Goal: Contribute content: Contribute content

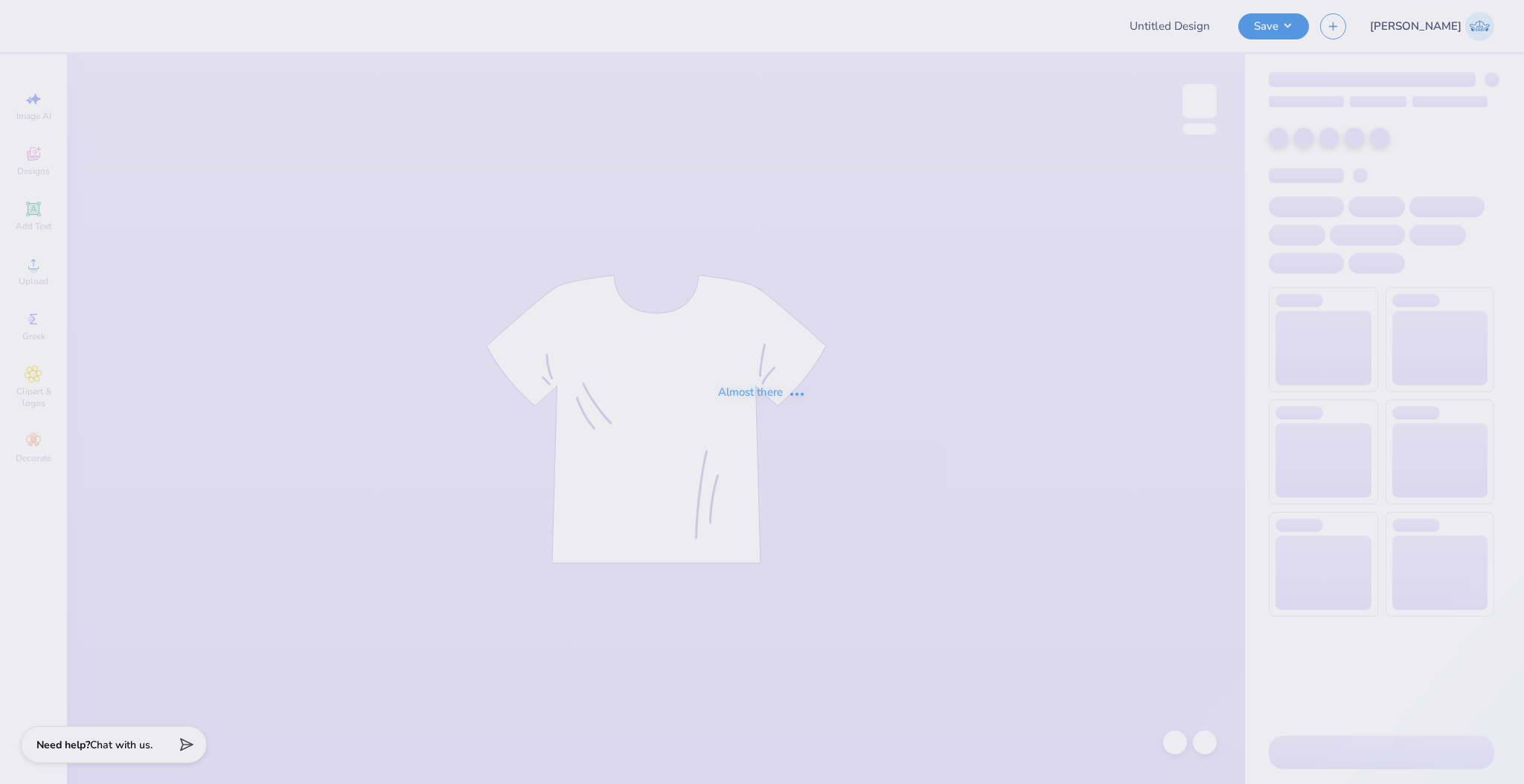
type input "other des"
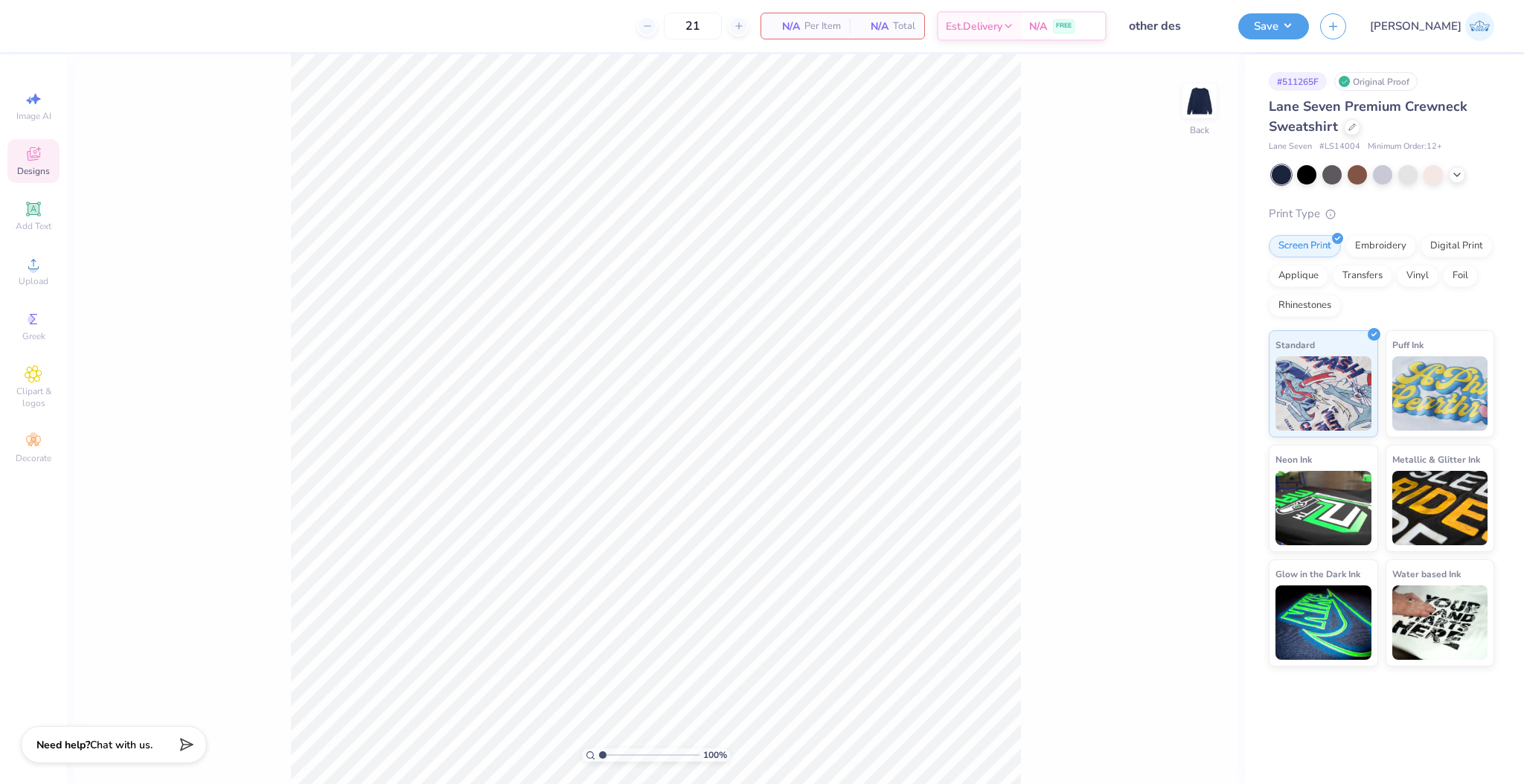
click at [21, 166] on span "Designs" at bounding box center [34, 171] width 33 height 12
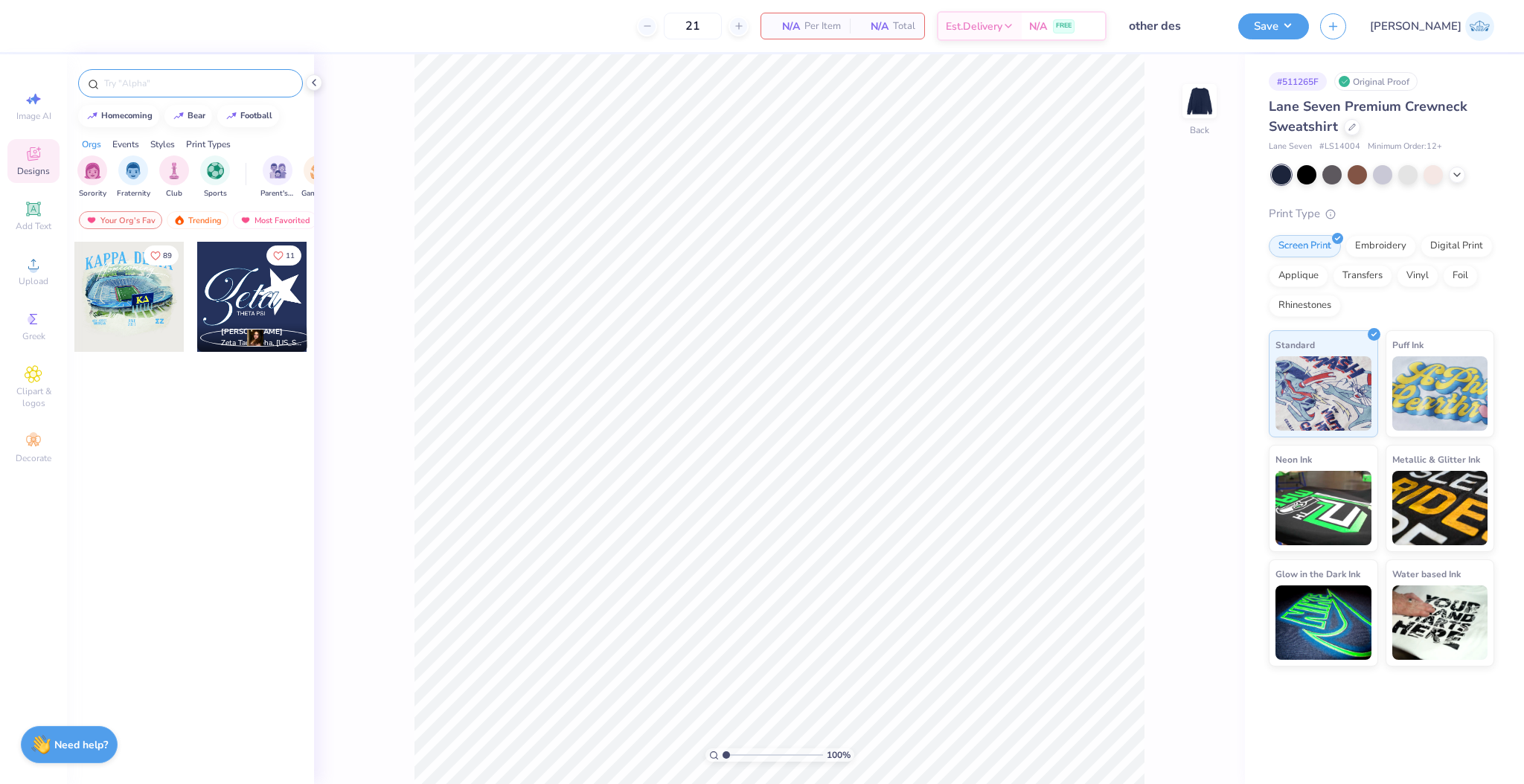
click at [123, 89] on input "text" at bounding box center [198, 83] width 190 height 14
paste input "Phi Kappa Psi Minimalist Heart And Texts in White PR Hoodie"
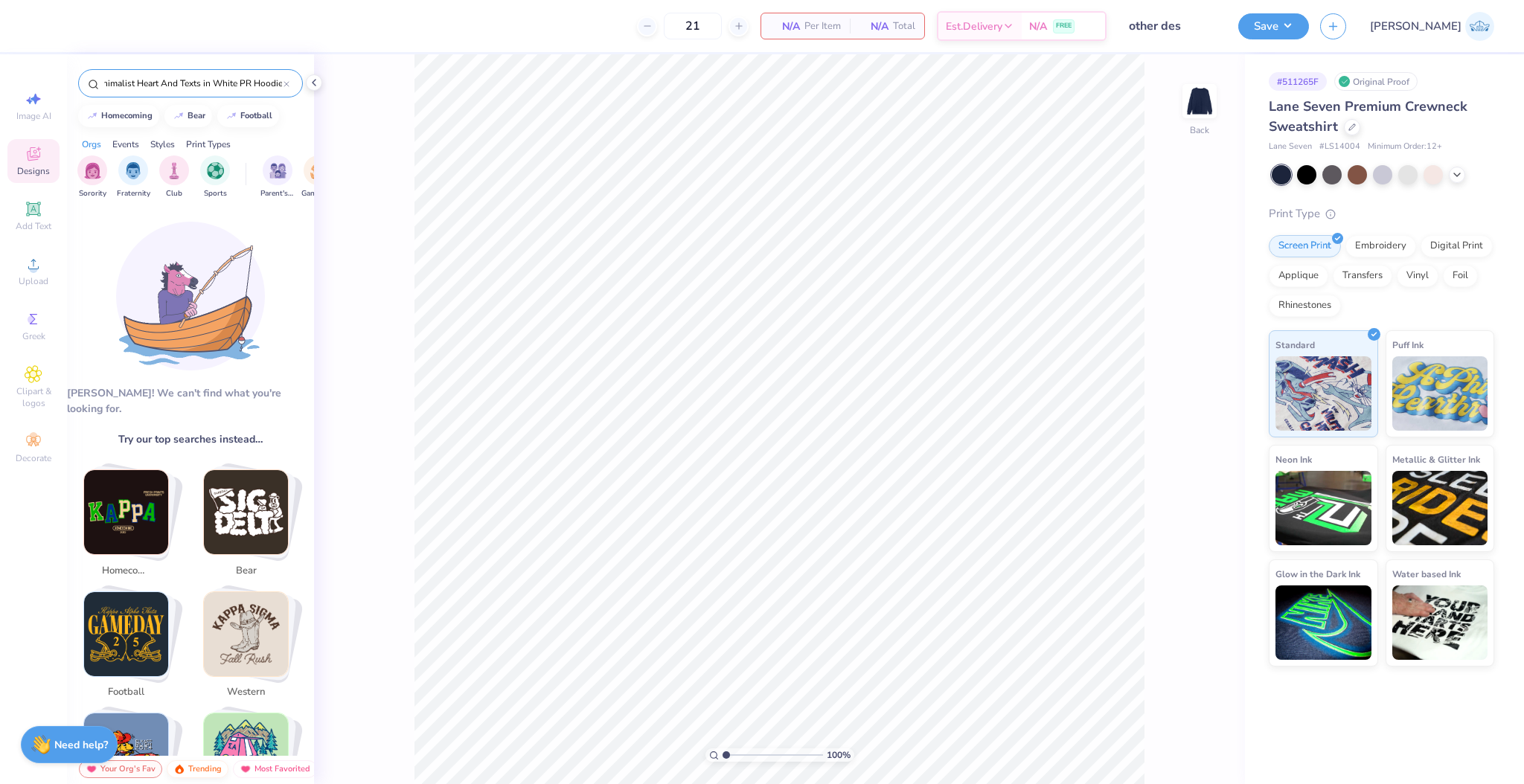
type input "Phi Kappa Psi Minimalist Heart And Texts in White PR Hoodie"
click at [193, 776] on div "Trending" at bounding box center [197, 769] width 61 height 18
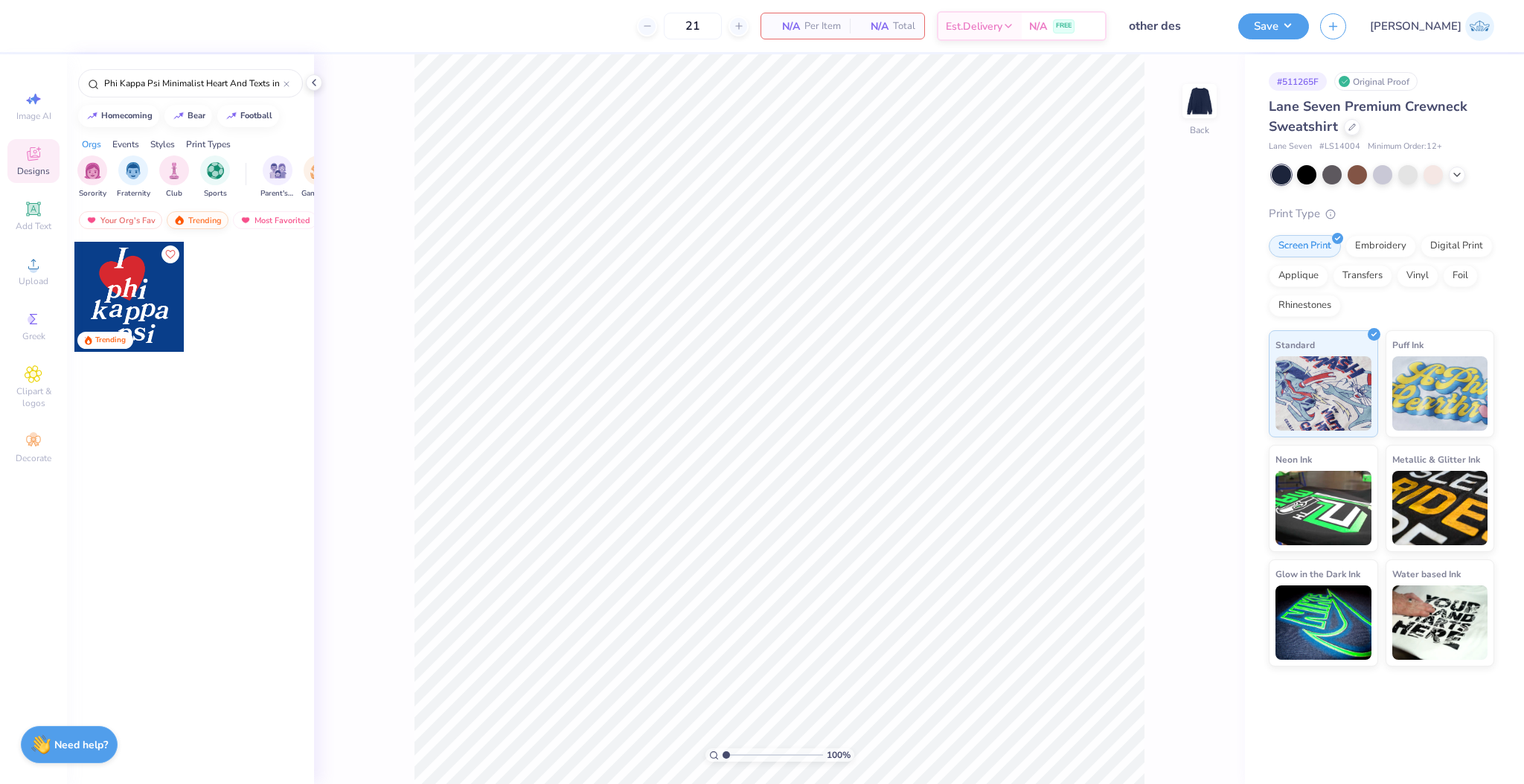
click at [194, 765] on div "Trending" at bounding box center [190, 540] width 247 height 599
click at [136, 285] on span at bounding box center [129, 297] width 111 height 110
drag, startPoint x: 730, startPoint y: 752, endPoint x: 744, endPoint y: 756, distance: 14.6
type input "2.88"
click at [744, 756] on input "range" at bounding box center [773, 755] width 101 height 13
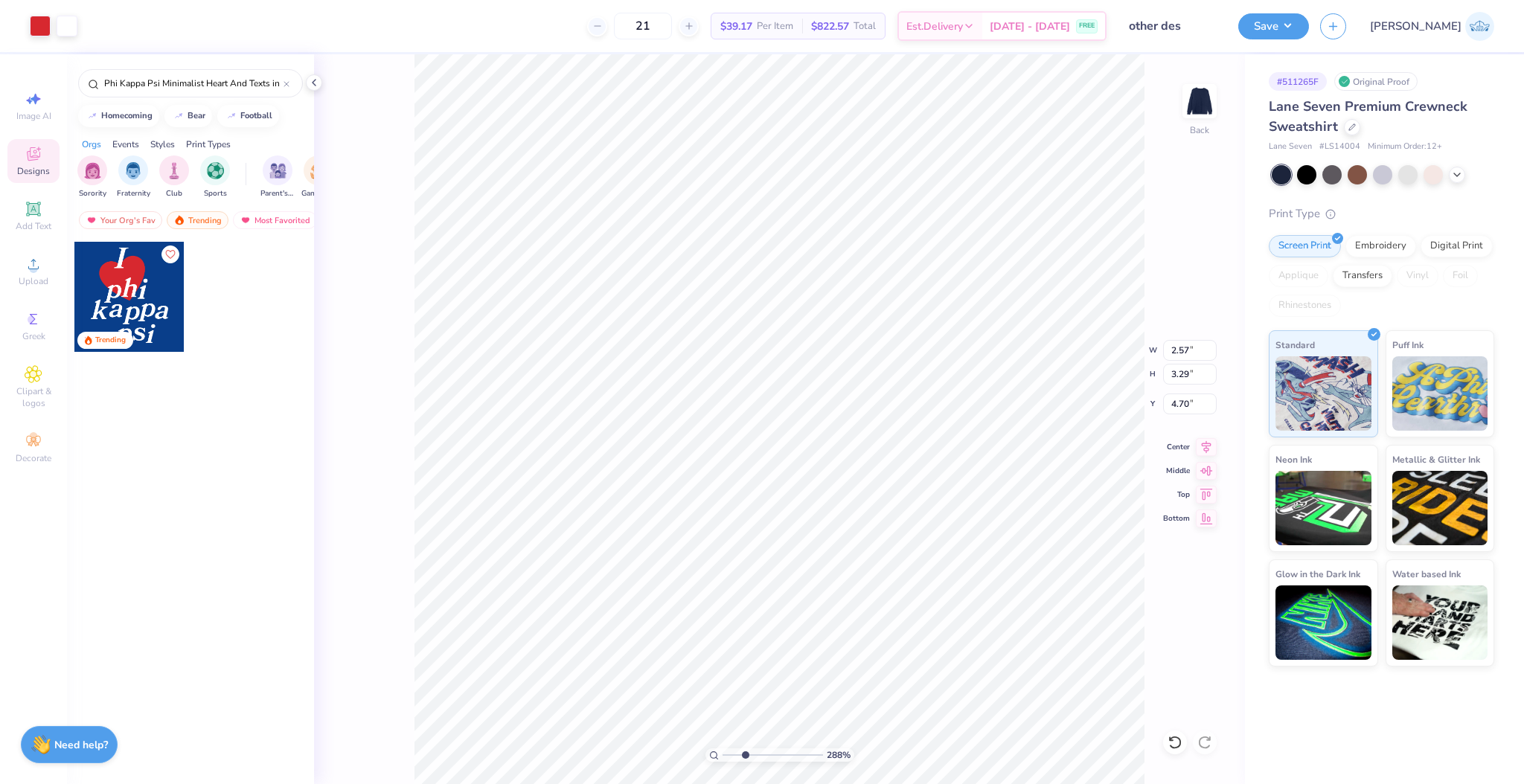
type input "4.70"
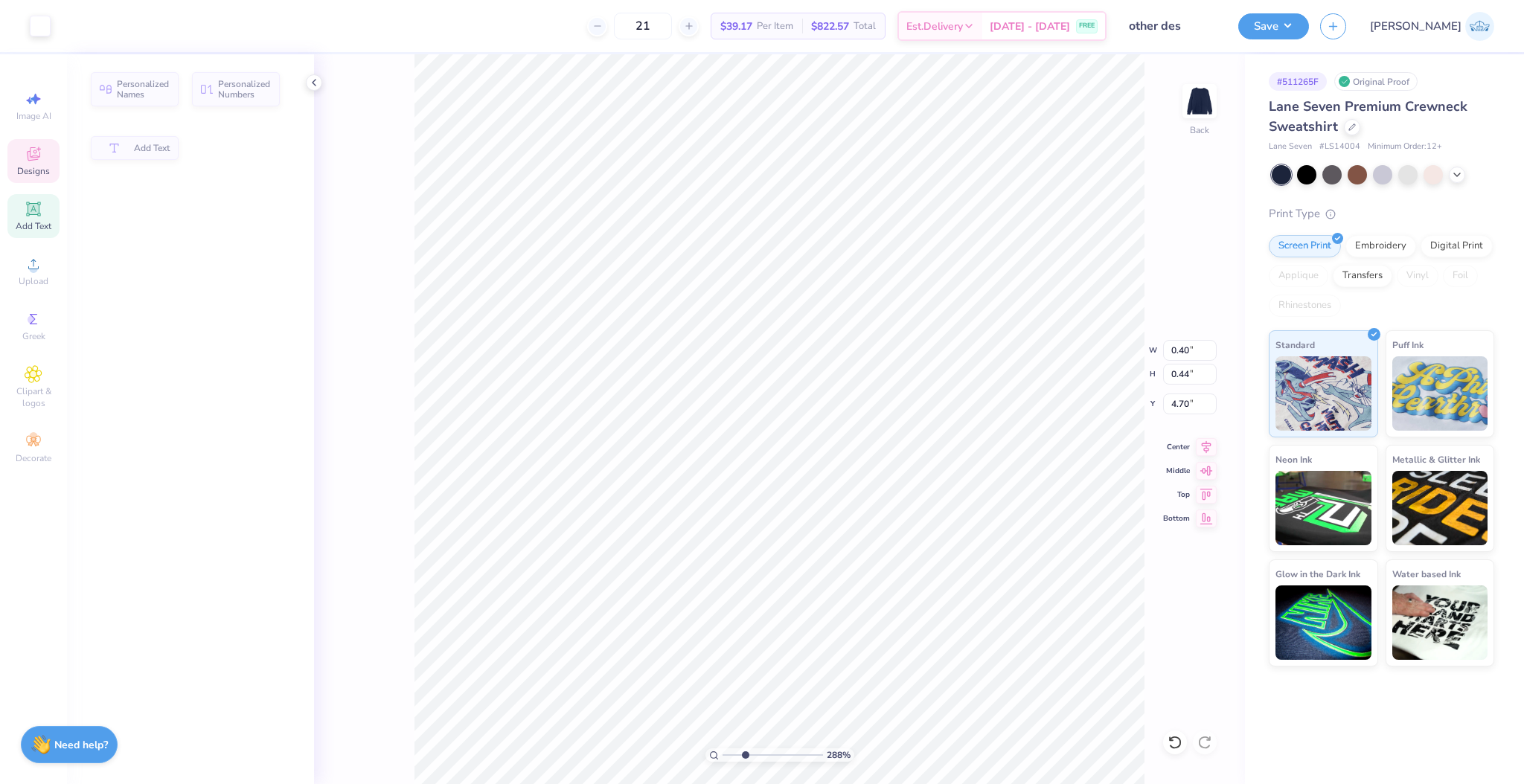
type input "0.40"
type input "0.44"
type input "7.37"
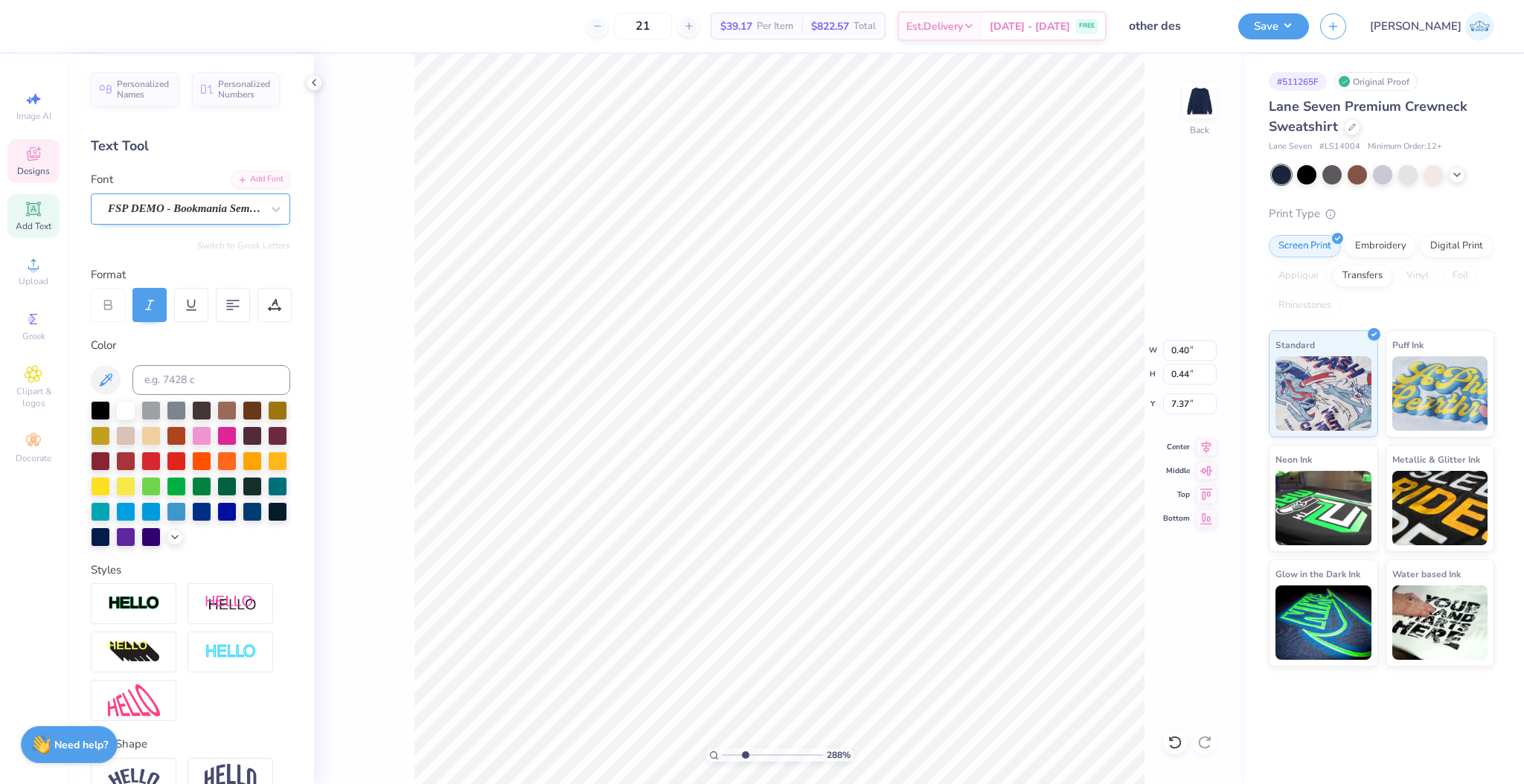
click at [131, 211] on div "FSP DEMO - Bookmania Semibold" at bounding box center [184, 208] width 157 height 23
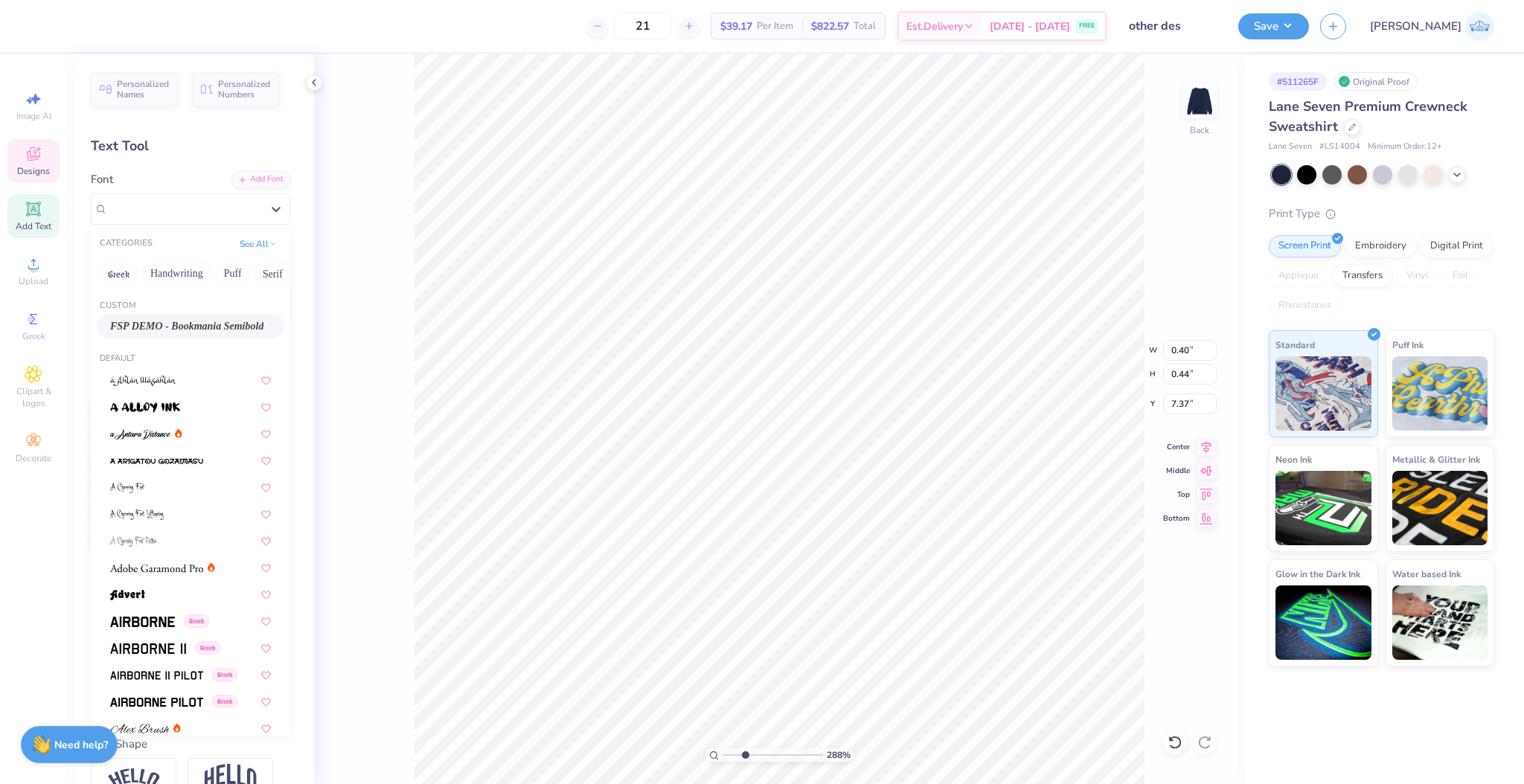
click at [195, 327] on span "FSP DEMO - Bookmania Semibold" at bounding box center [187, 326] width 154 height 15
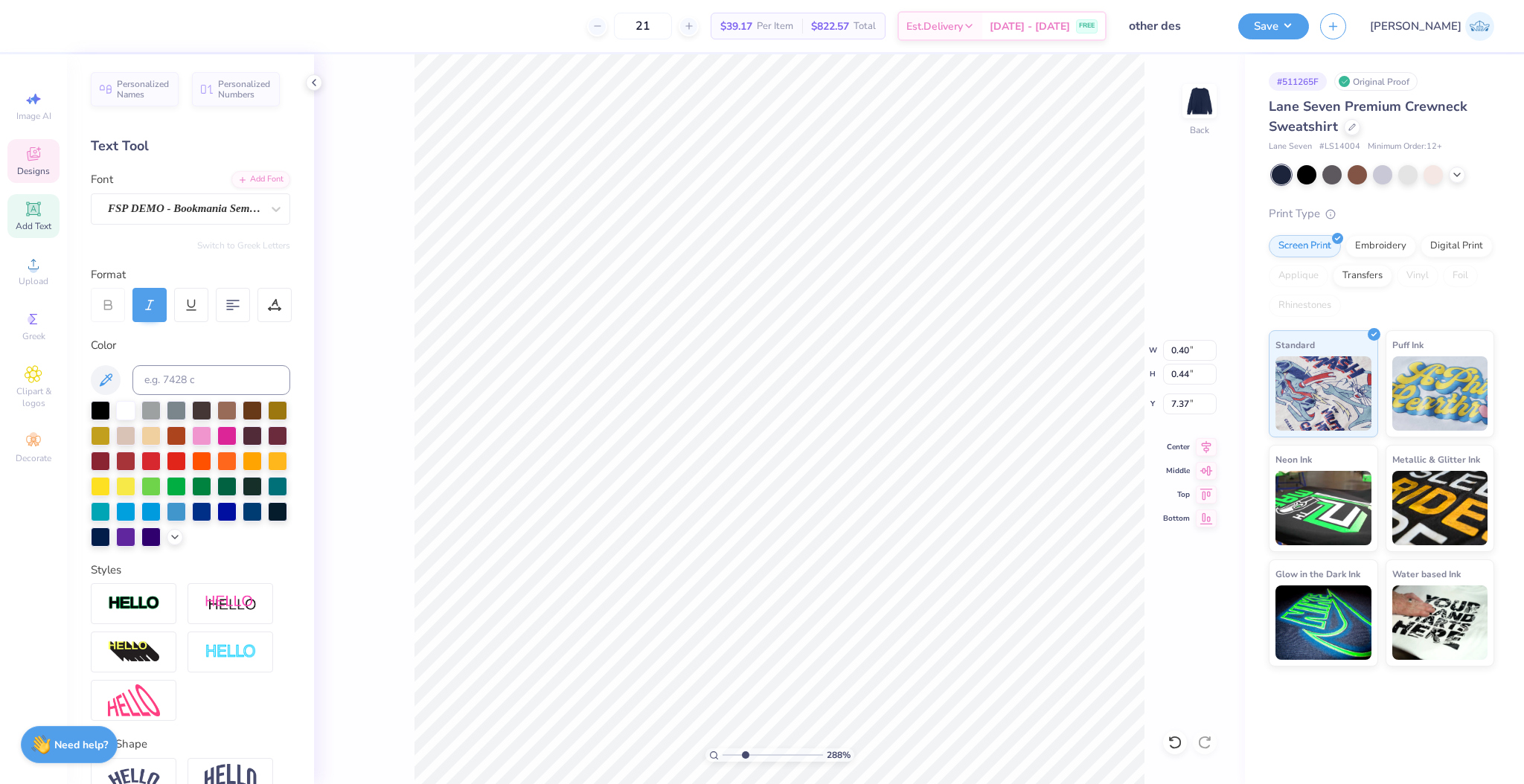
click at [195, 224] on div "Personalized Names Personalized Numbers Text Tool Add Font Font FSP DEMO - Book…" at bounding box center [190, 420] width 247 height 730
click at [195, 219] on div "FSP DEMO - Bookmania Semibold" at bounding box center [184, 208] width 157 height 23
click at [777, 515] on li "Download vector" at bounding box center [771, 517] width 117 height 29
click at [217, 215] on div "FSP DEMO - Bookmania Semibold" at bounding box center [184, 208] width 157 height 23
type input "4.99"
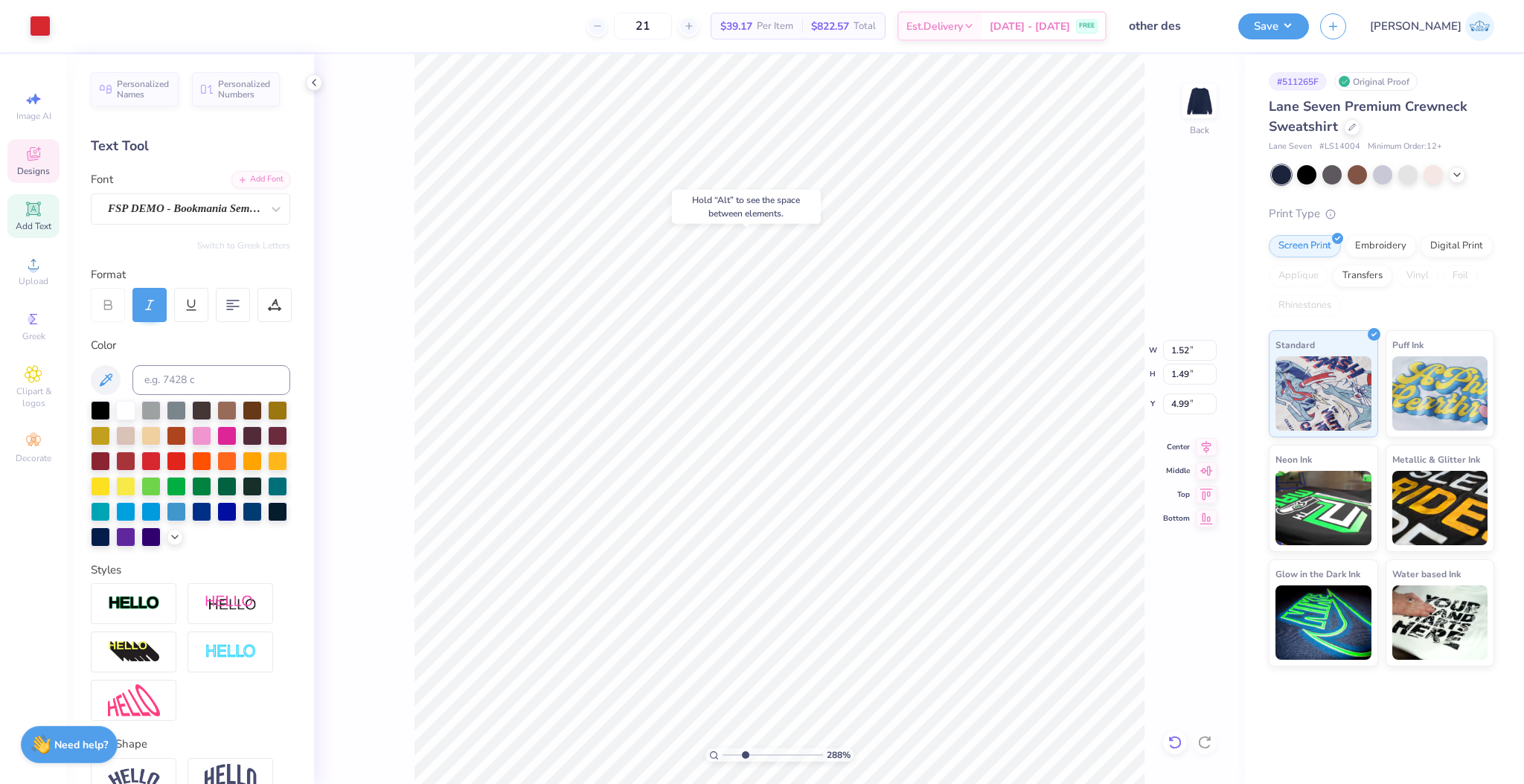
click at [1168, 738] on icon at bounding box center [1174, 742] width 14 height 14
drag, startPoint x: 628, startPoint y: 735, endPoint x: 612, endPoint y: 732, distance: 16.3
type input "1"
click at [723, 748] on input "range" at bounding box center [773, 755] width 101 height 13
click at [43, 273] on div "Upload" at bounding box center [34, 271] width 52 height 44
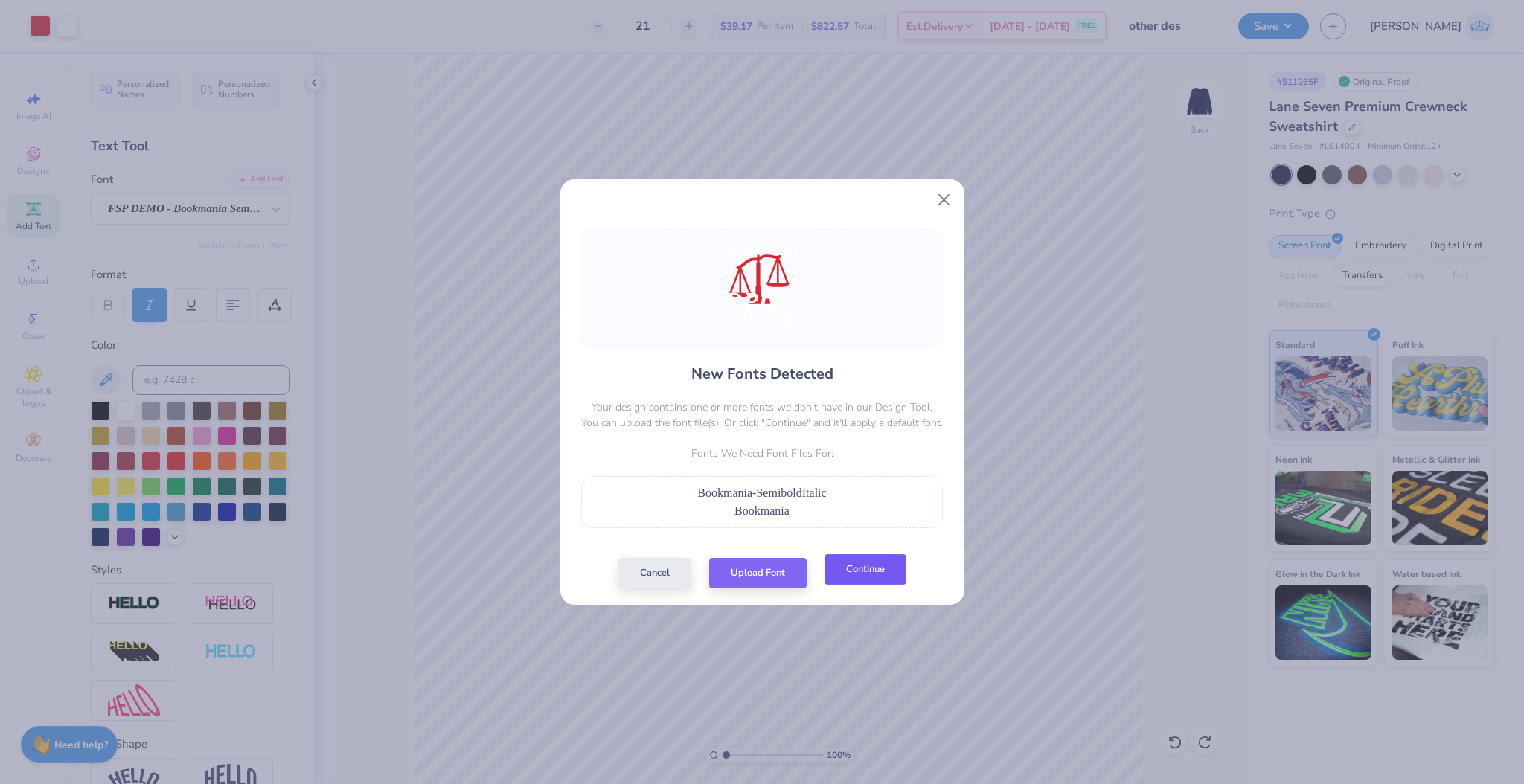
click at [850, 576] on button "Continue" at bounding box center [865, 570] width 82 height 31
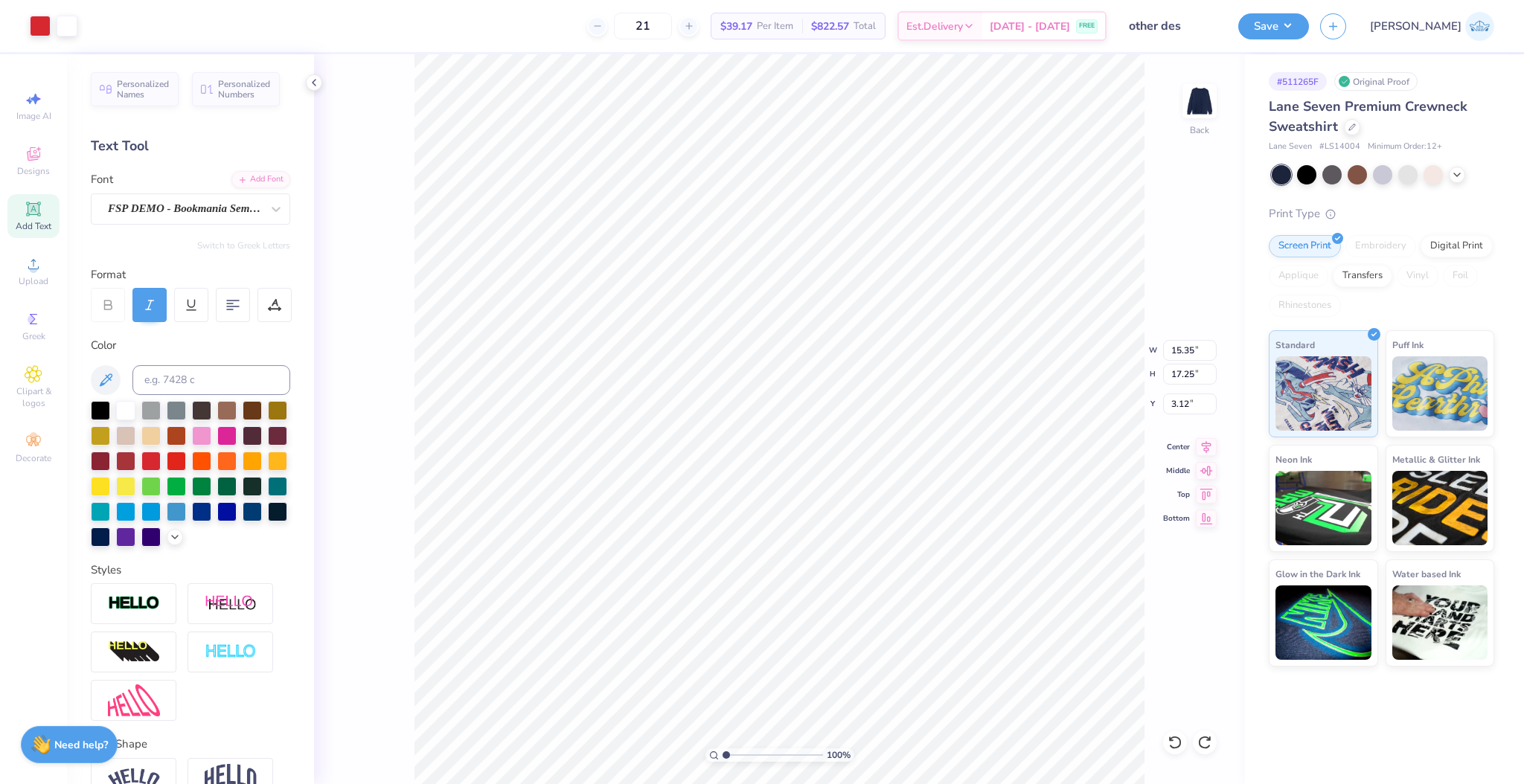
type input "15.35"
type input "17.25"
type input "3.12"
click at [883, 496] on li "Group" at bounding box center [888, 497] width 117 height 29
type input "8.14"
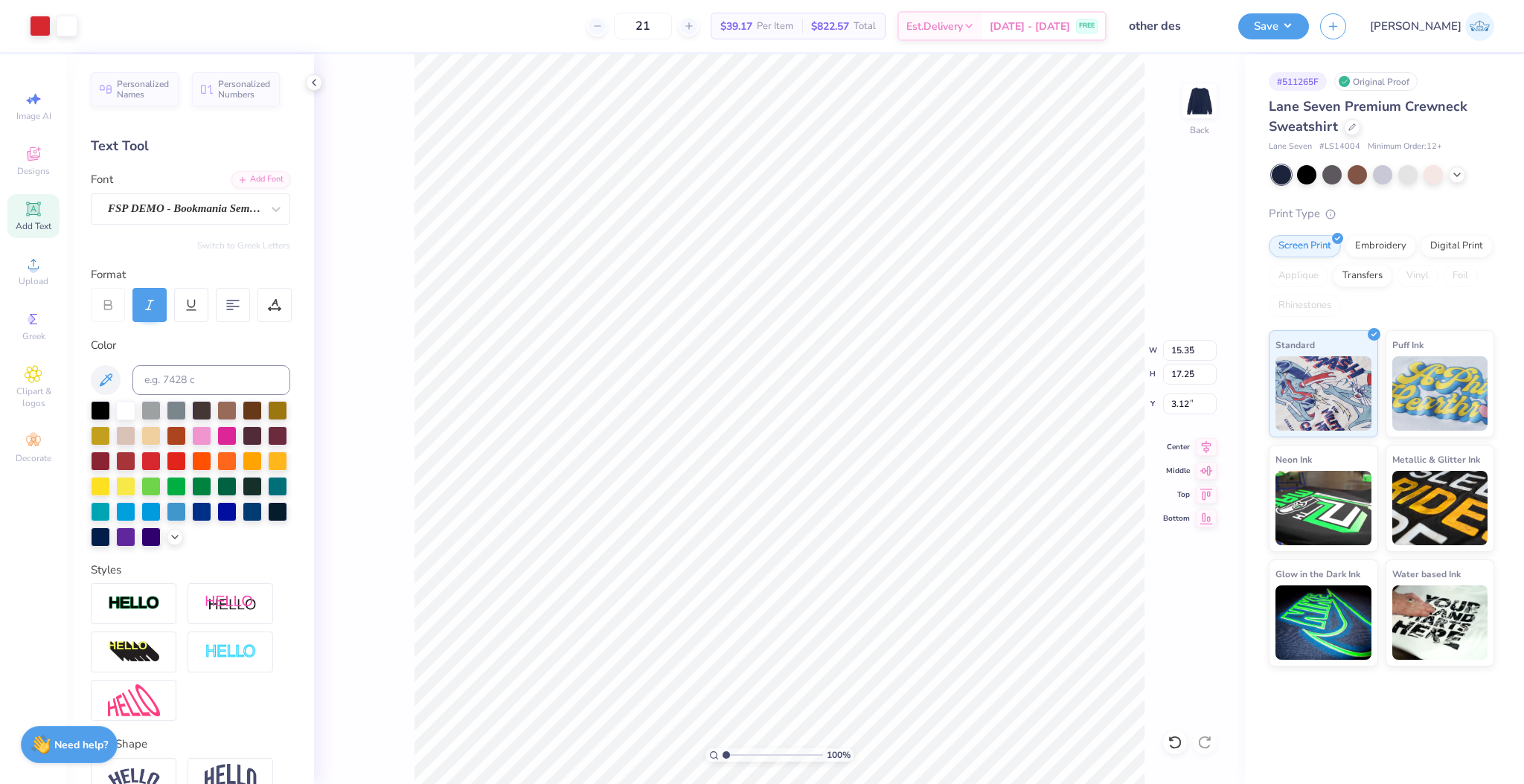
type input "9.15"
type input "9.74"
type input "1.57"
click at [731, 750] on input "range" at bounding box center [773, 755] width 101 height 13
click at [160, 206] on div "Super Dream" at bounding box center [184, 208] width 157 height 23
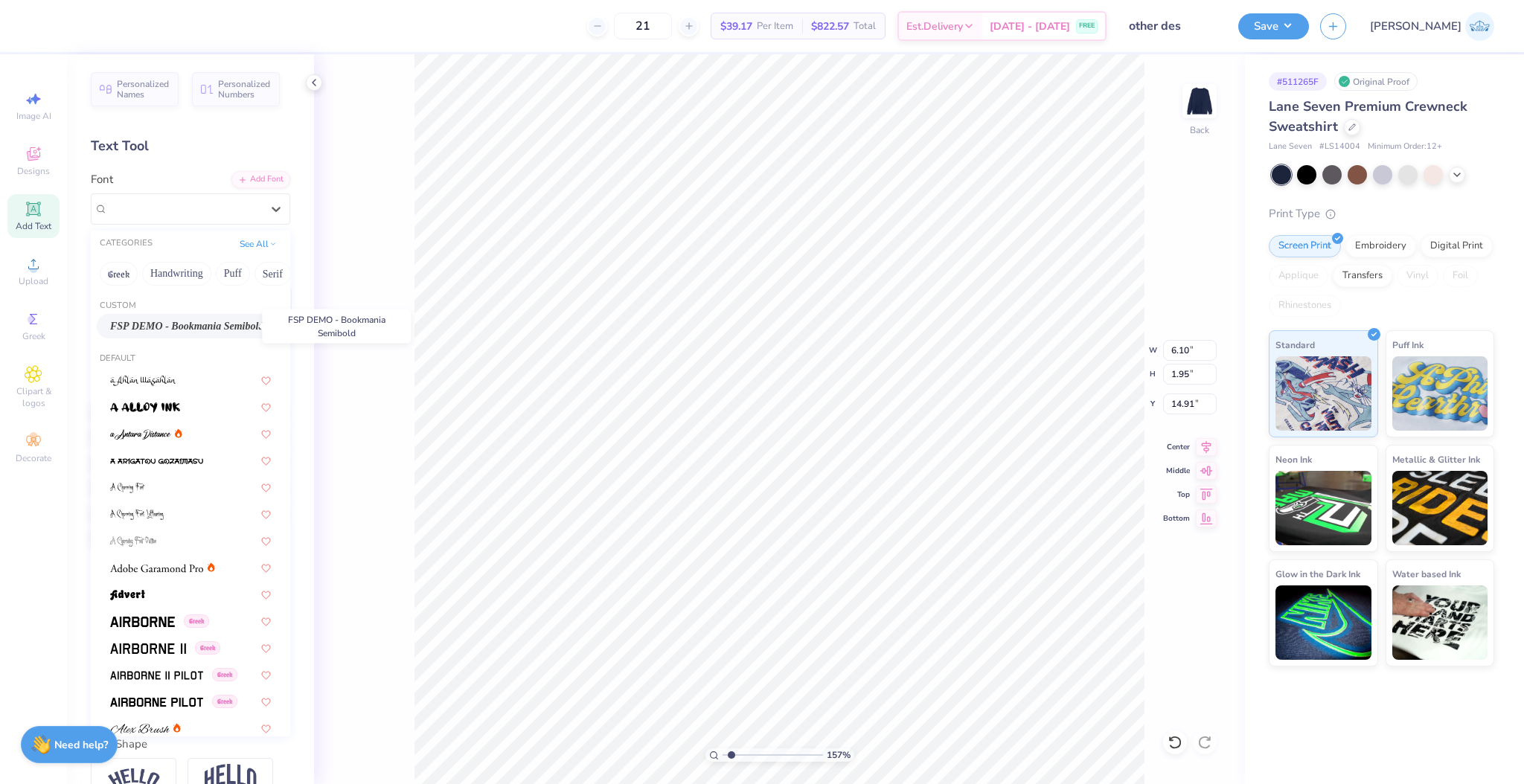
click at [202, 321] on span "FSP DEMO - Bookmania Semibold" at bounding box center [187, 326] width 154 height 15
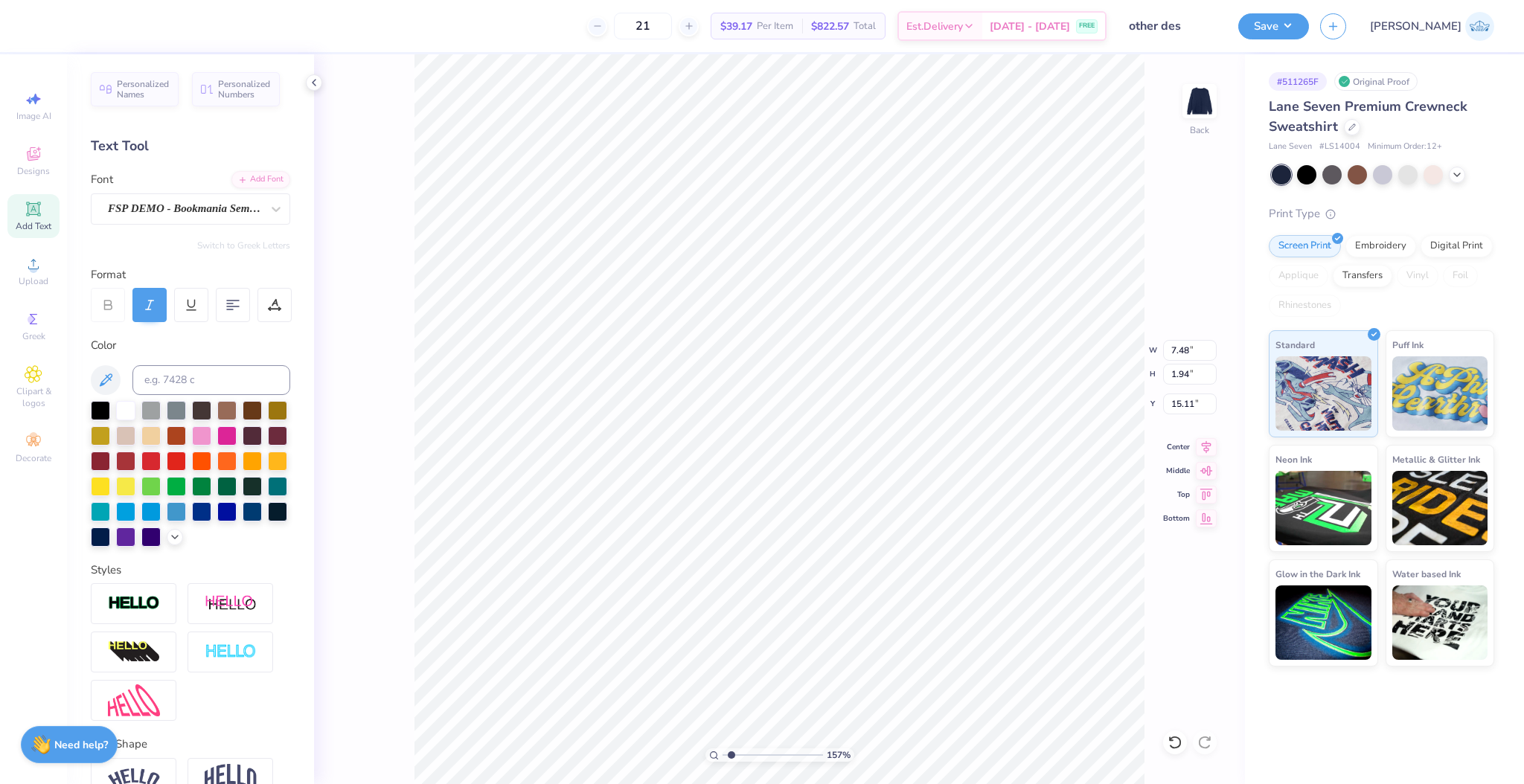
type input "7.48"
type input "1.94"
type input "15.11"
click at [1199, 451] on icon at bounding box center [1206, 445] width 21 height 18
type input "7.94"
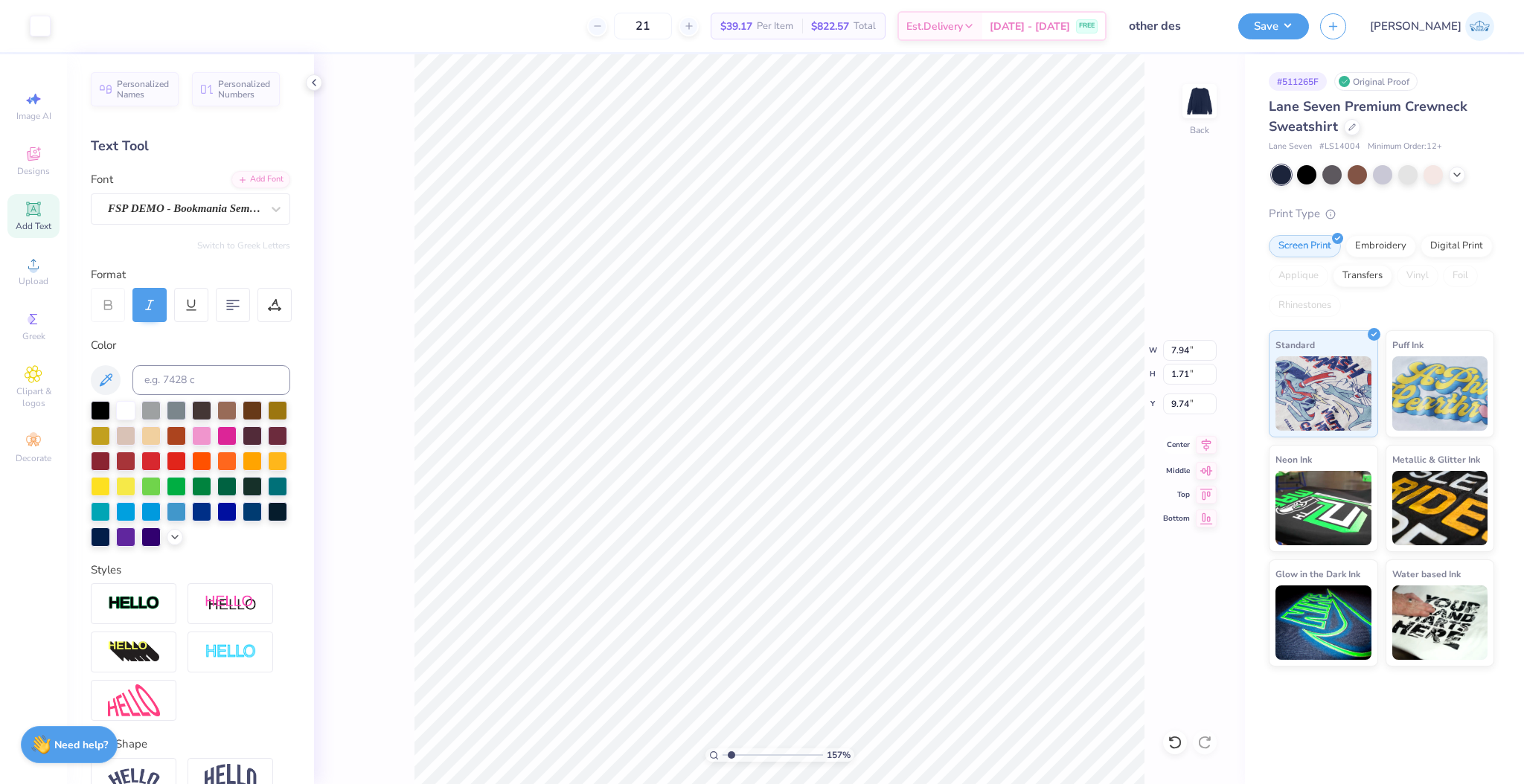
type input "1.71"
type input "9.74"
click at [1193, 448] on div "Center" at bounding box center [1190, 445] width 54 height 18
type input "7.48"
type input "1.94"
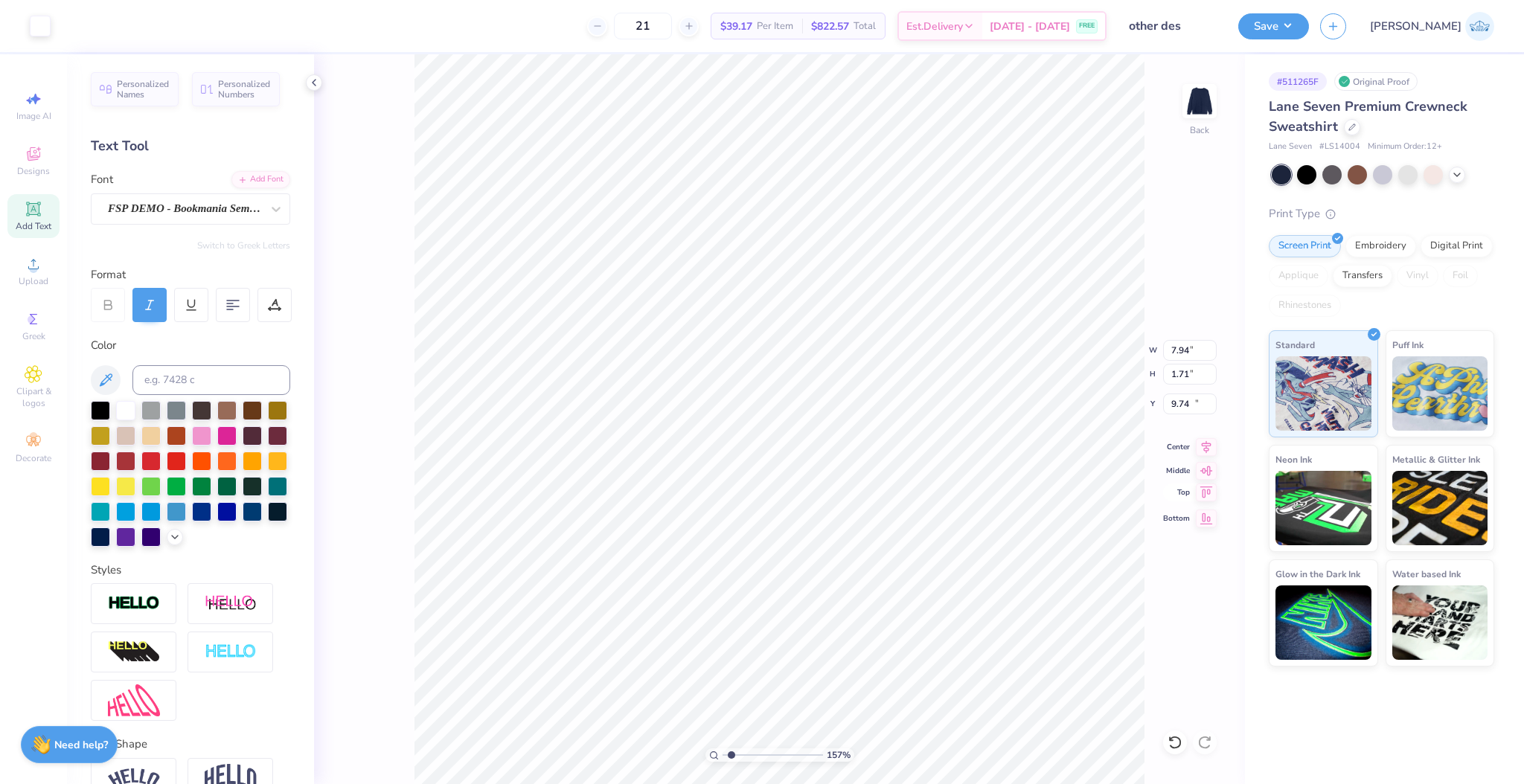
type input "15.11"
click at [1203, 453] on icon at bounding box center [1206, 445] width 21 height 18
click at [154, 216] on div "Super Dream" at bounding box center [184, 208] width 157 height 23
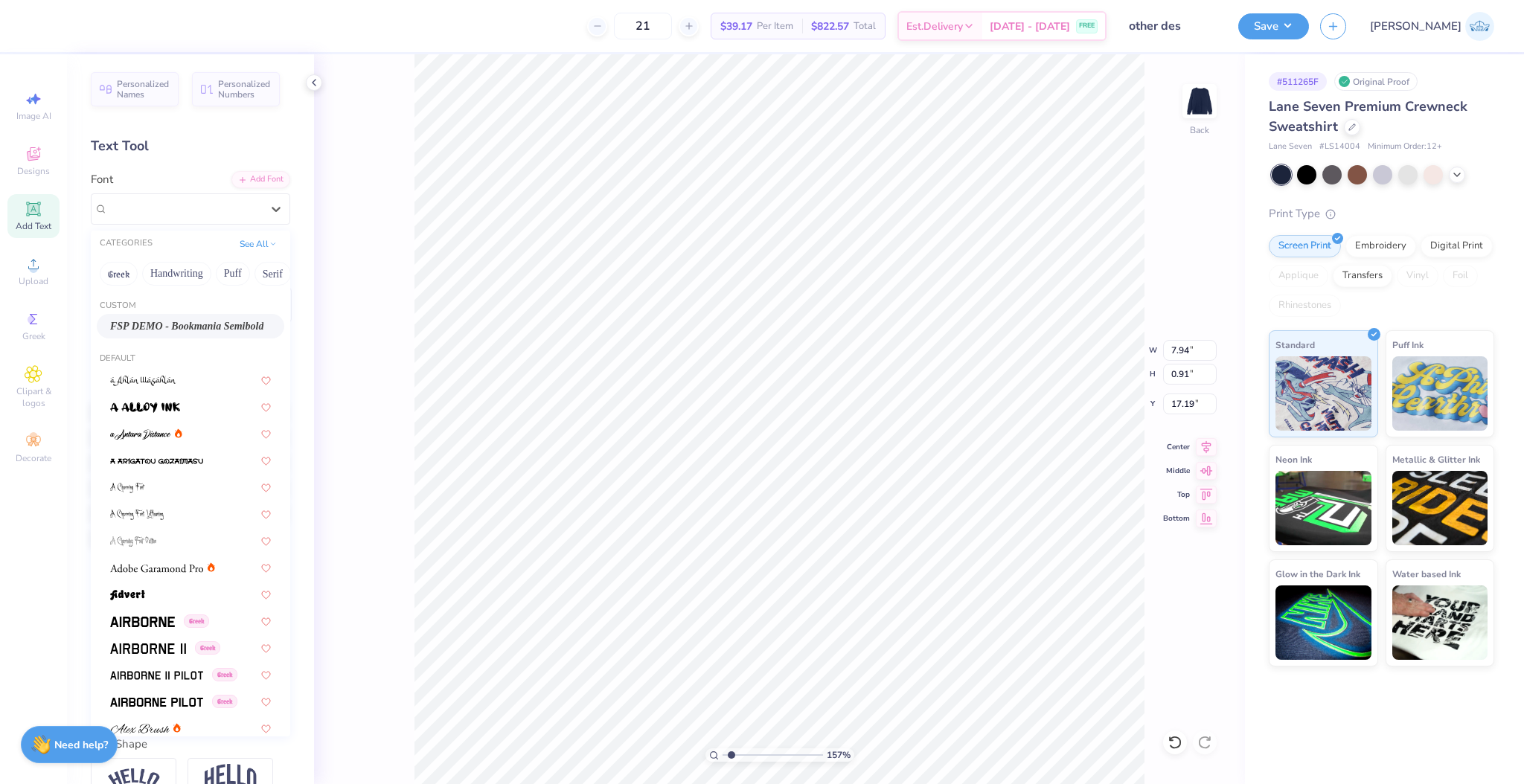
click at [188, 318] on span "FSP DEMO - Bookmania Semibold" at bounding box center [187, 326] width 154 height 15
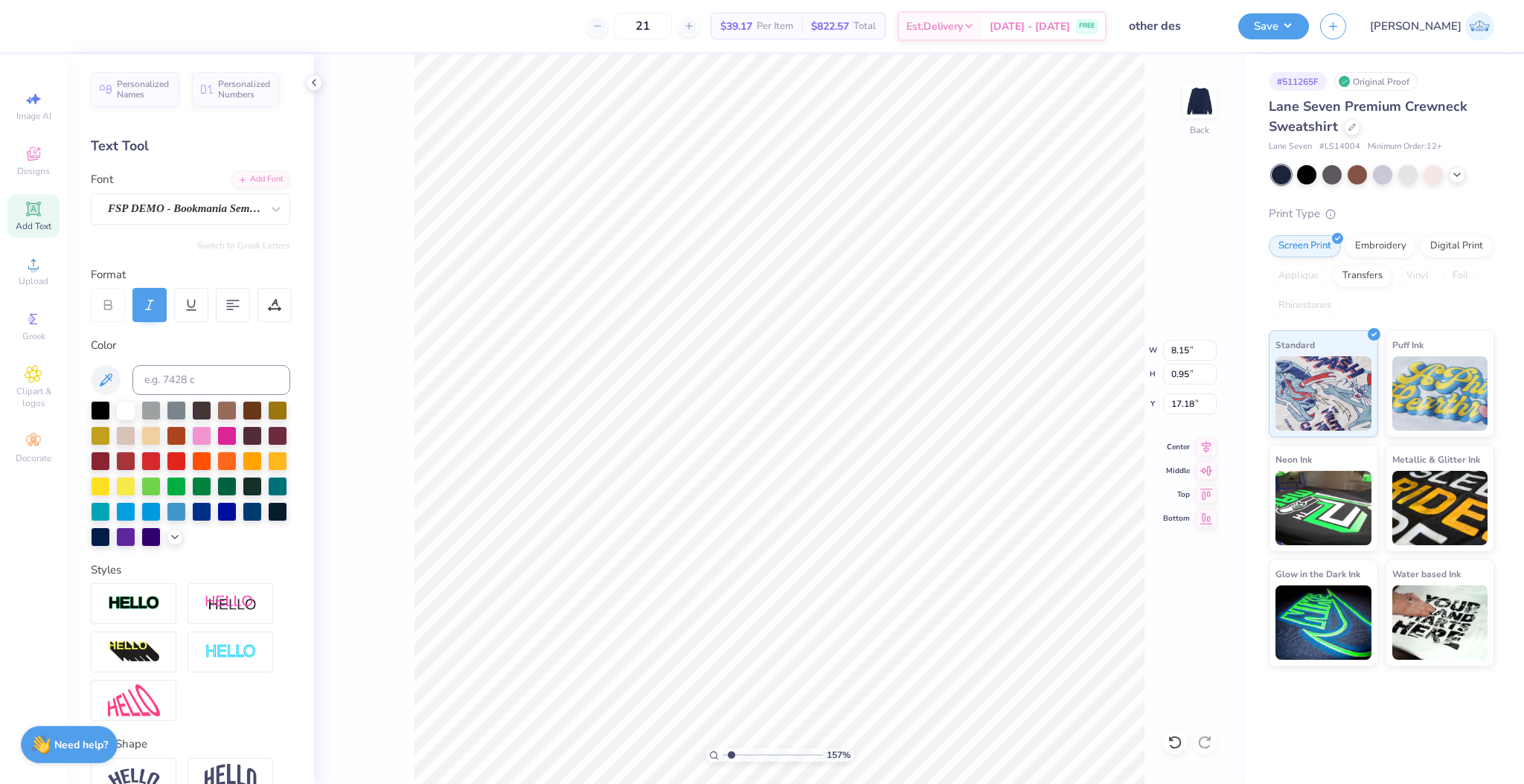
type input "8.15"
type input "0.95"
type input "17.18"
type input "4.90"
type input "0.60"
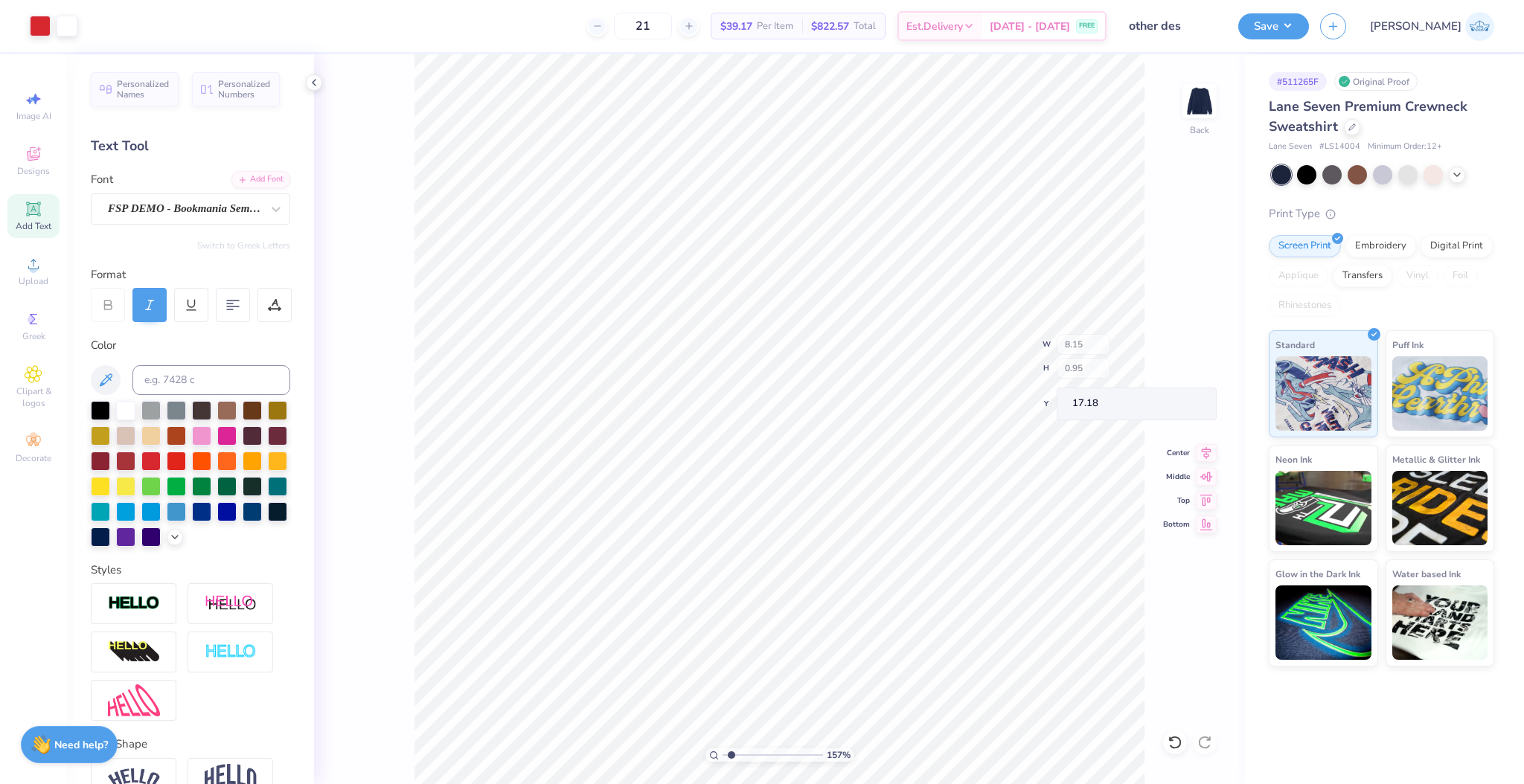
type input "18.29"
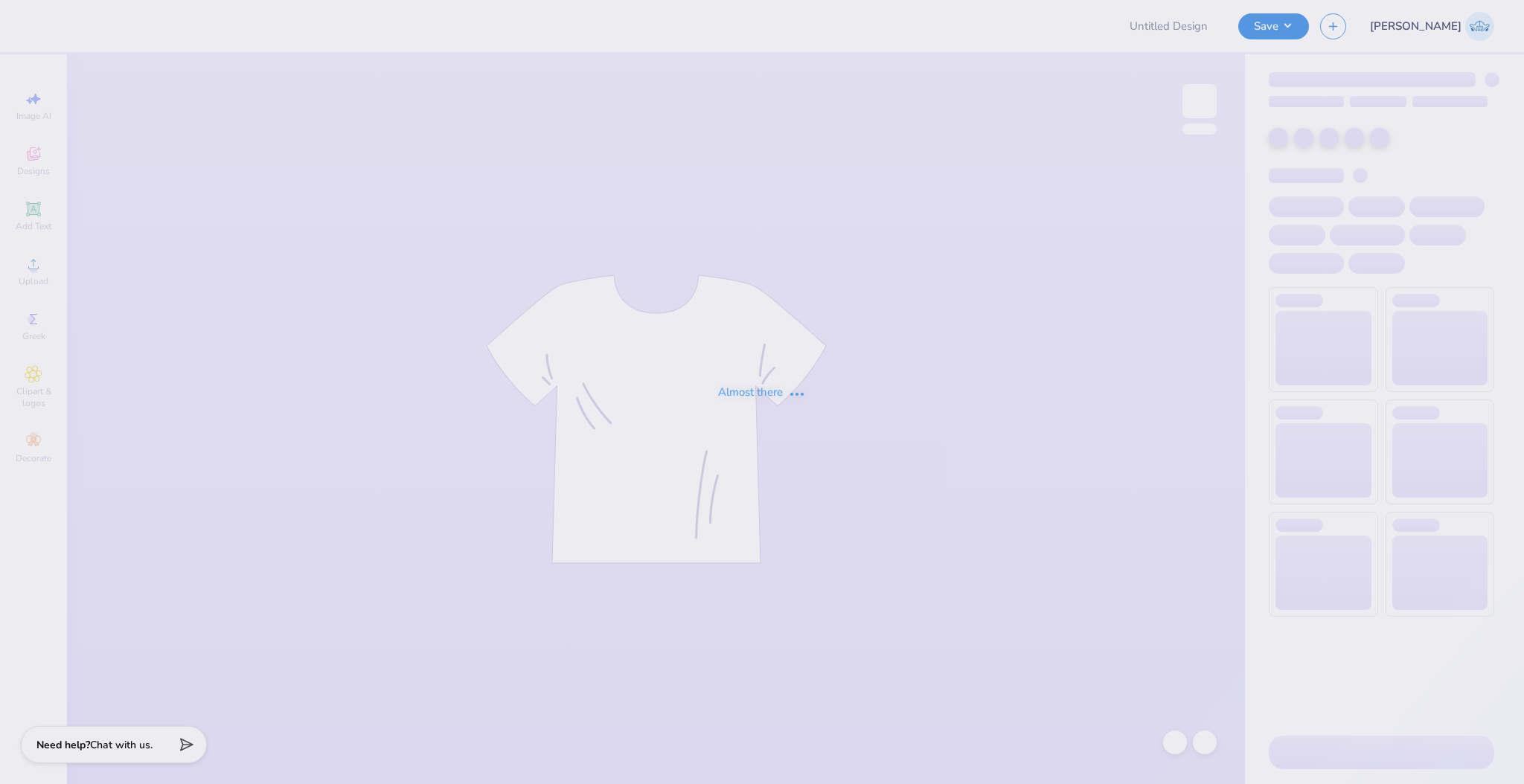
type input "other des"
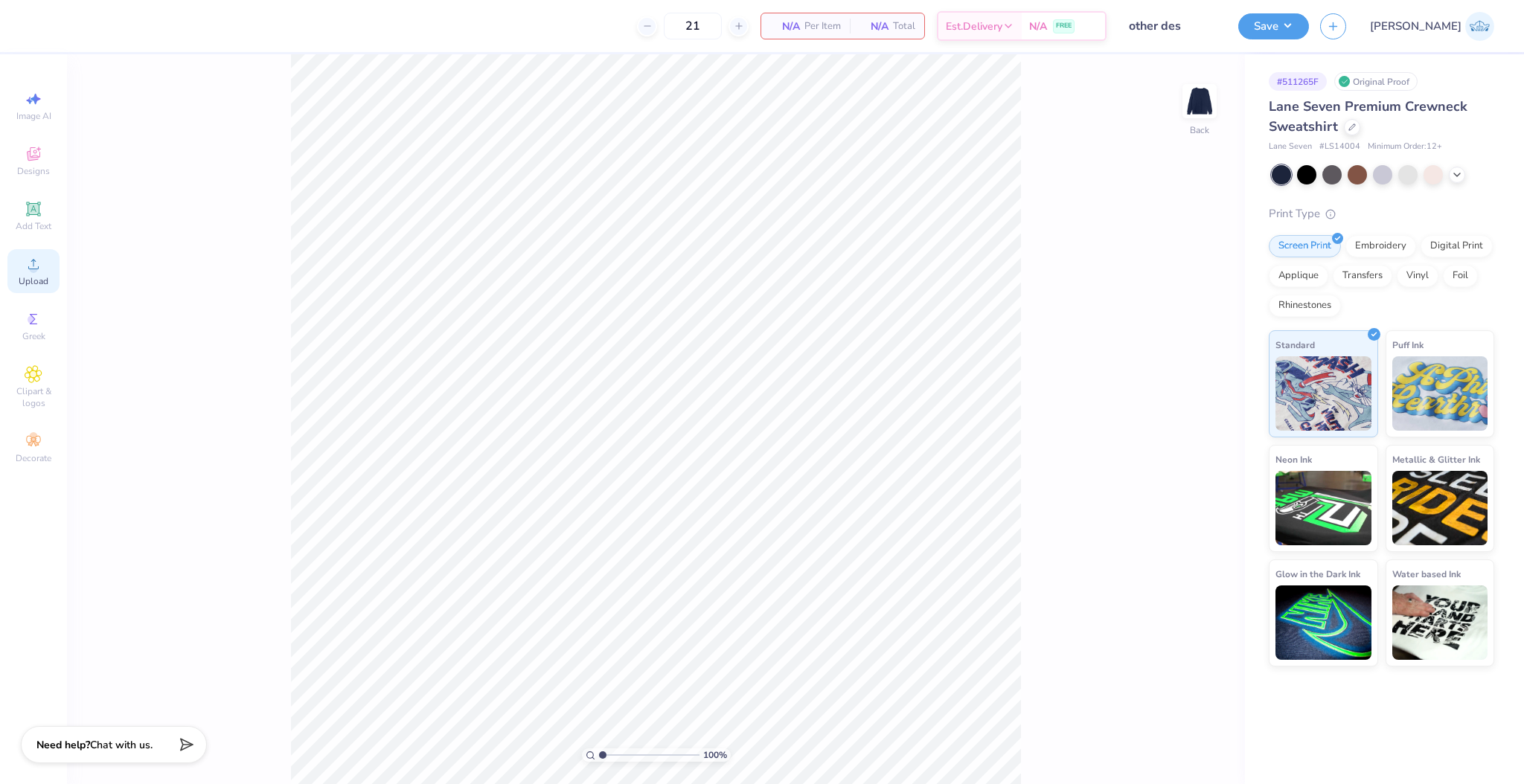
click at [42, 269] on div "Upload" at bounding box center [34, 271] width 52 height 44
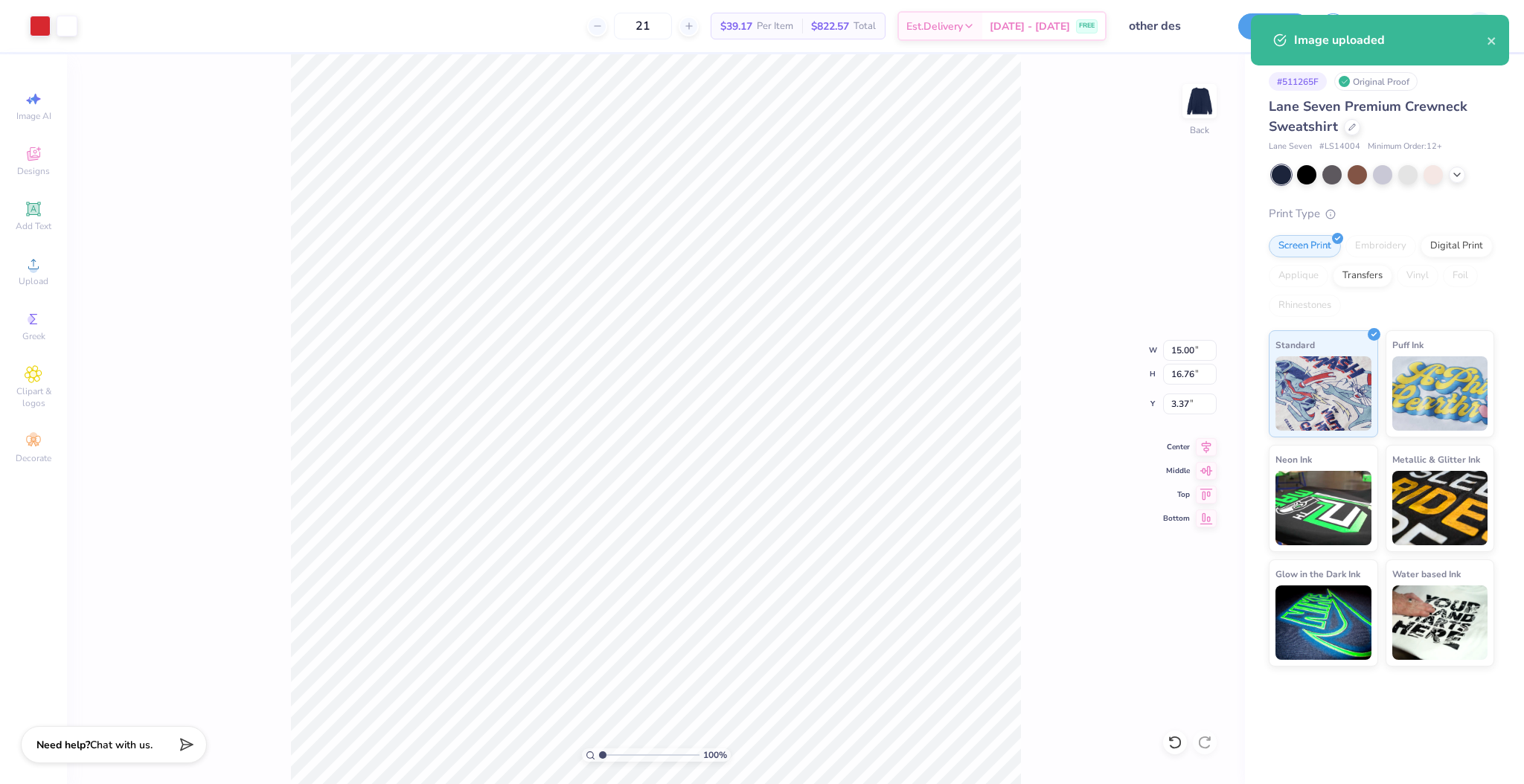
type input "8.71"
type input "9.73"
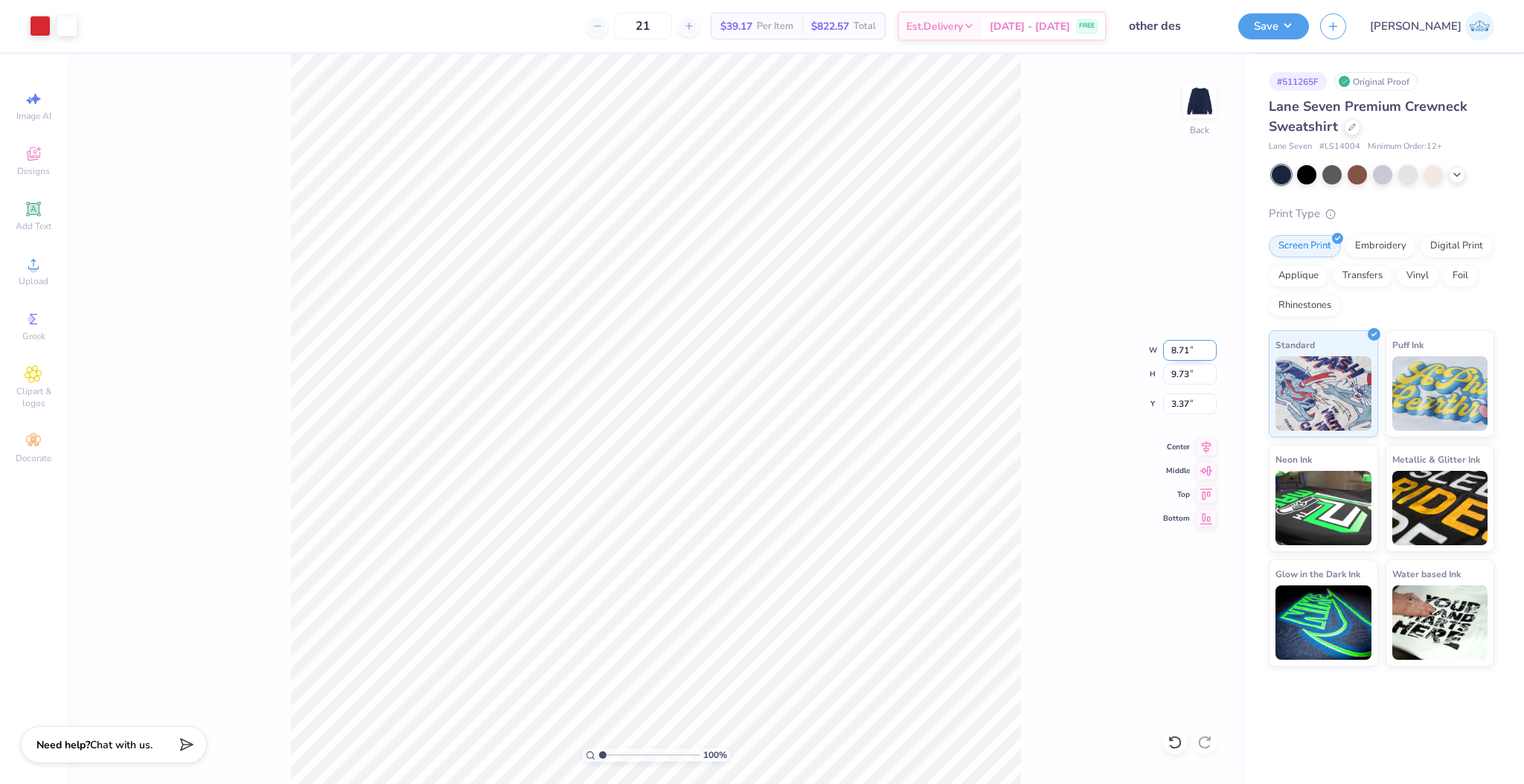
click at [1183, 344] on input "8.71" at bounding box center [1190, 351] width 54 height 21
click at [1176, 384] on div "100 % Back W 8.71 8.71 " H 9.73 9.73 " Y 3.37 3.37 " Center Middle Top Bottom" at bounding box center [656, 420] width 1178 height 730
click at [1179, 367] on div "100 % Back W 8.71 H 9.73 Y 3.37 Center Middle Top Bottom" at bounding box center [656, 420] width 1178 height 730
click at [1183, 381] on input "9.73" at bounding box center [1190, 375] width 54 height 21
type input "3.5"
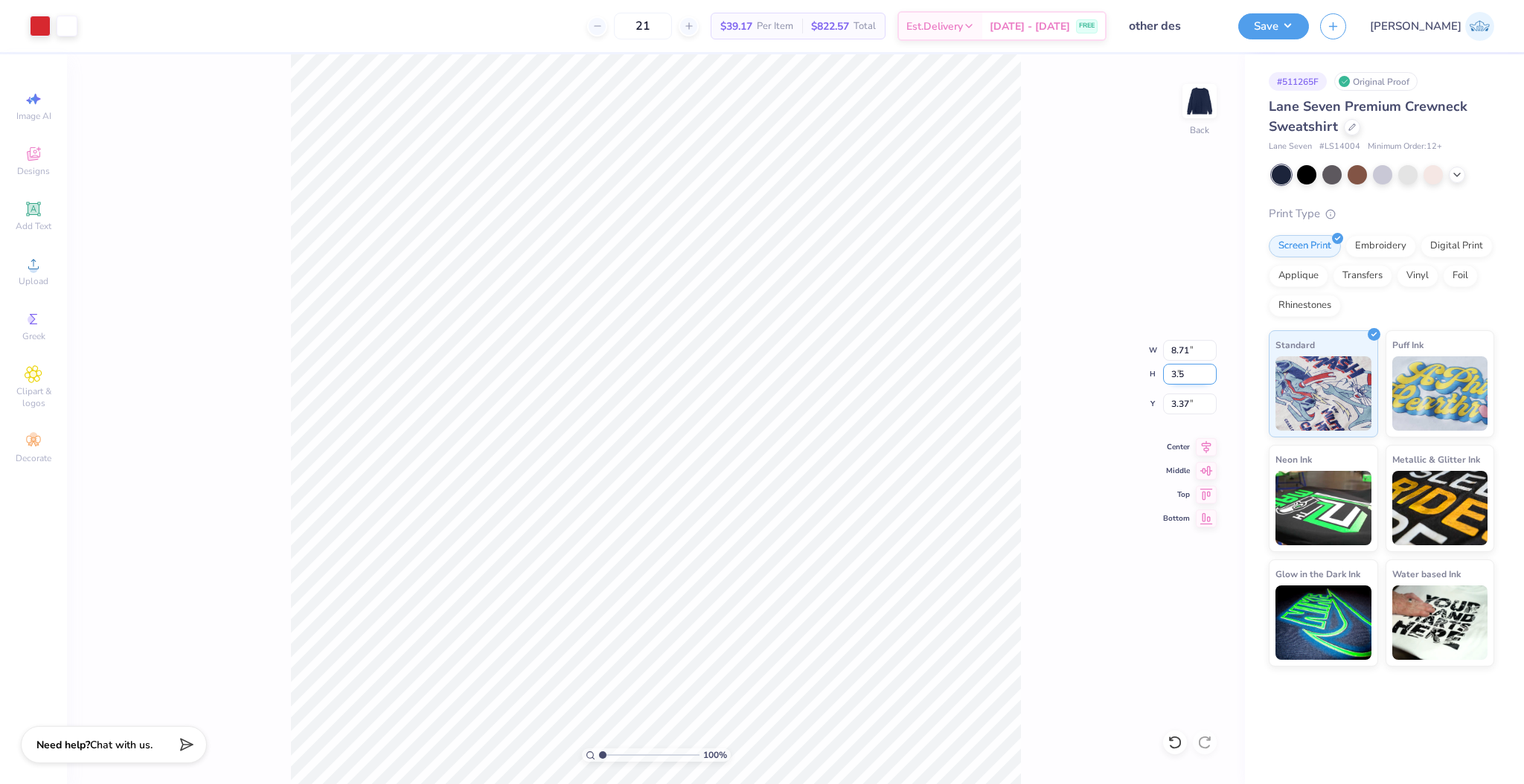
type input "3.13"
type input "3.50"
type input "6.49"
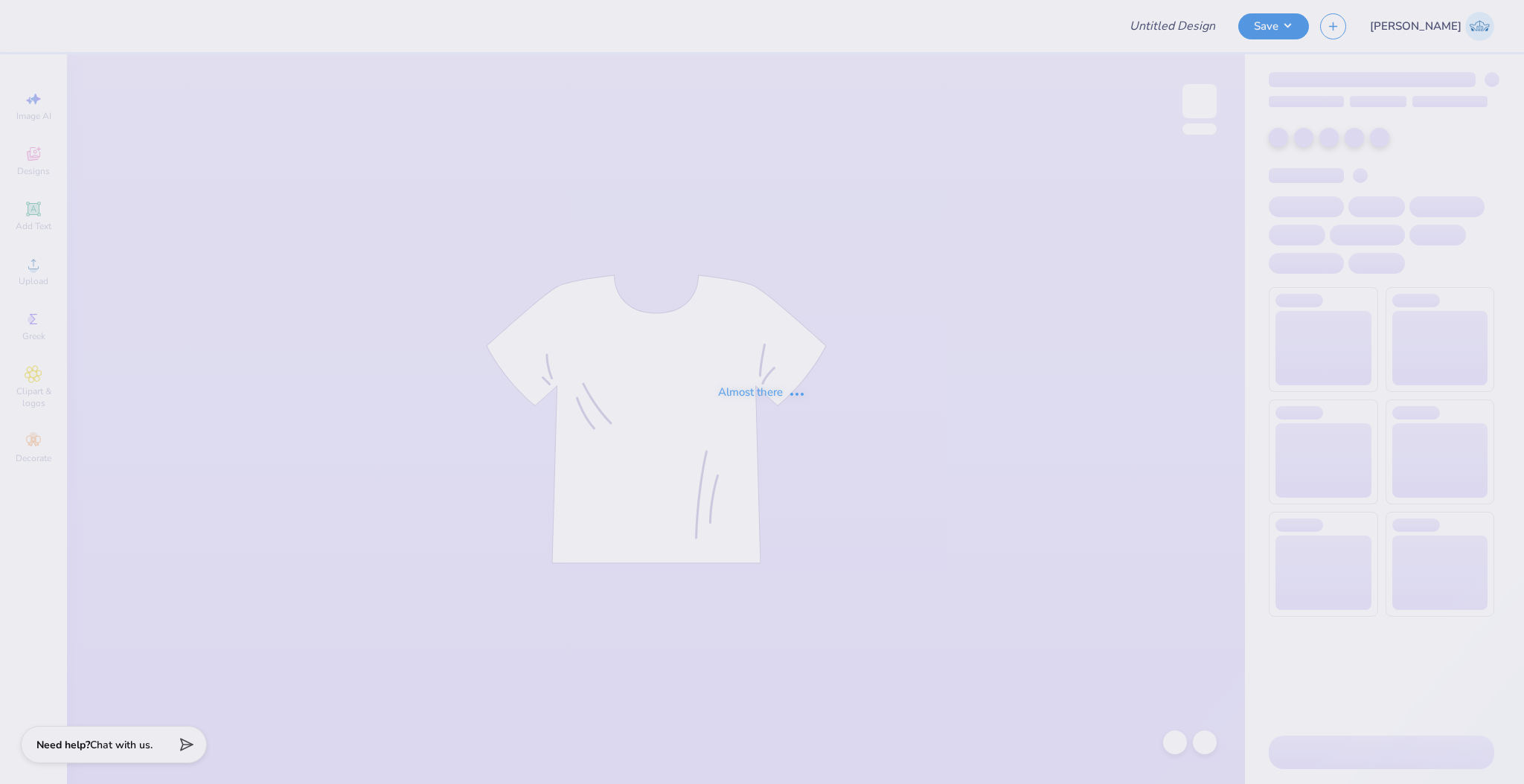
type input "other des"
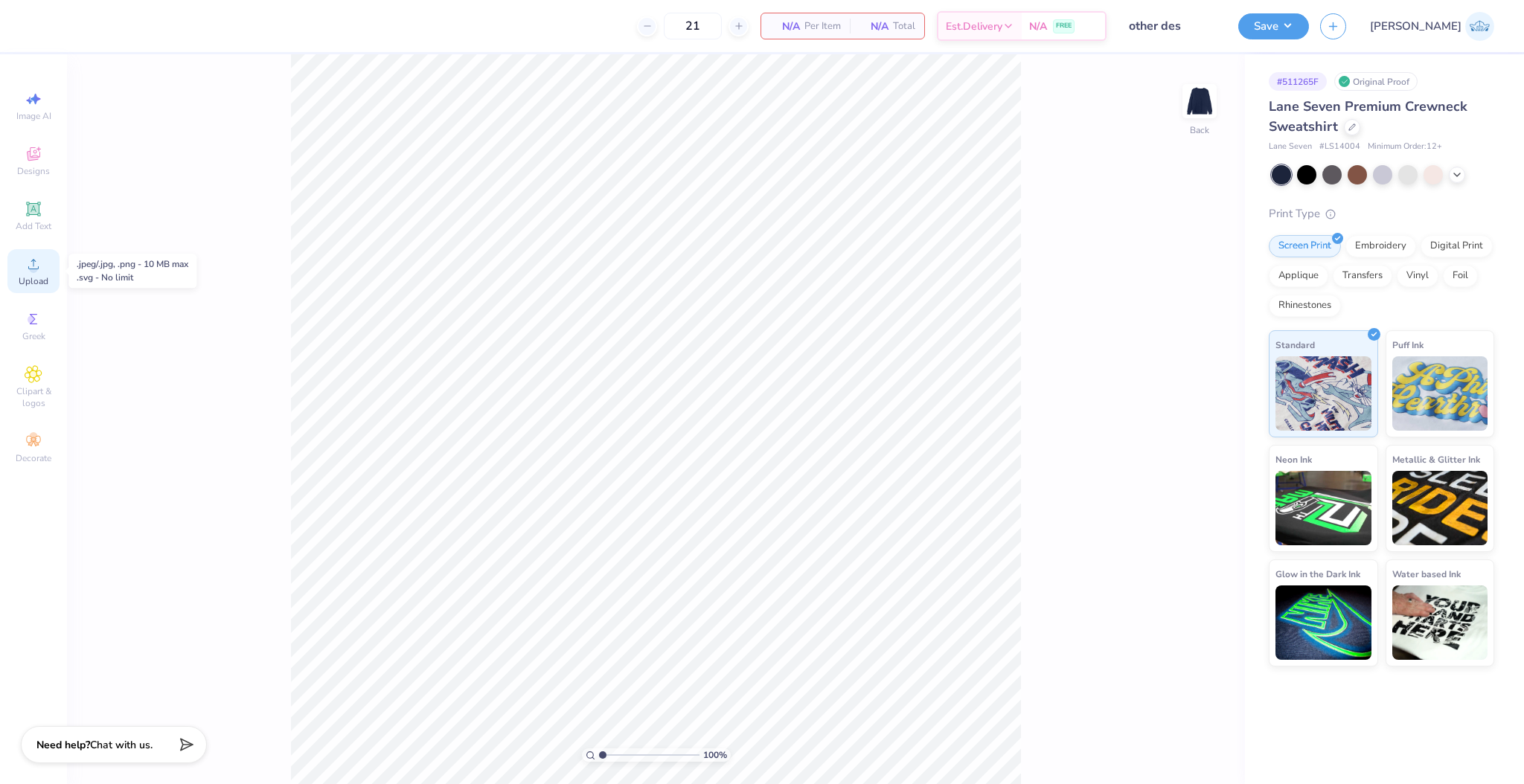
click at [40, 282] on span "Upload" at bounding box center [33, 282] width 30 height 12
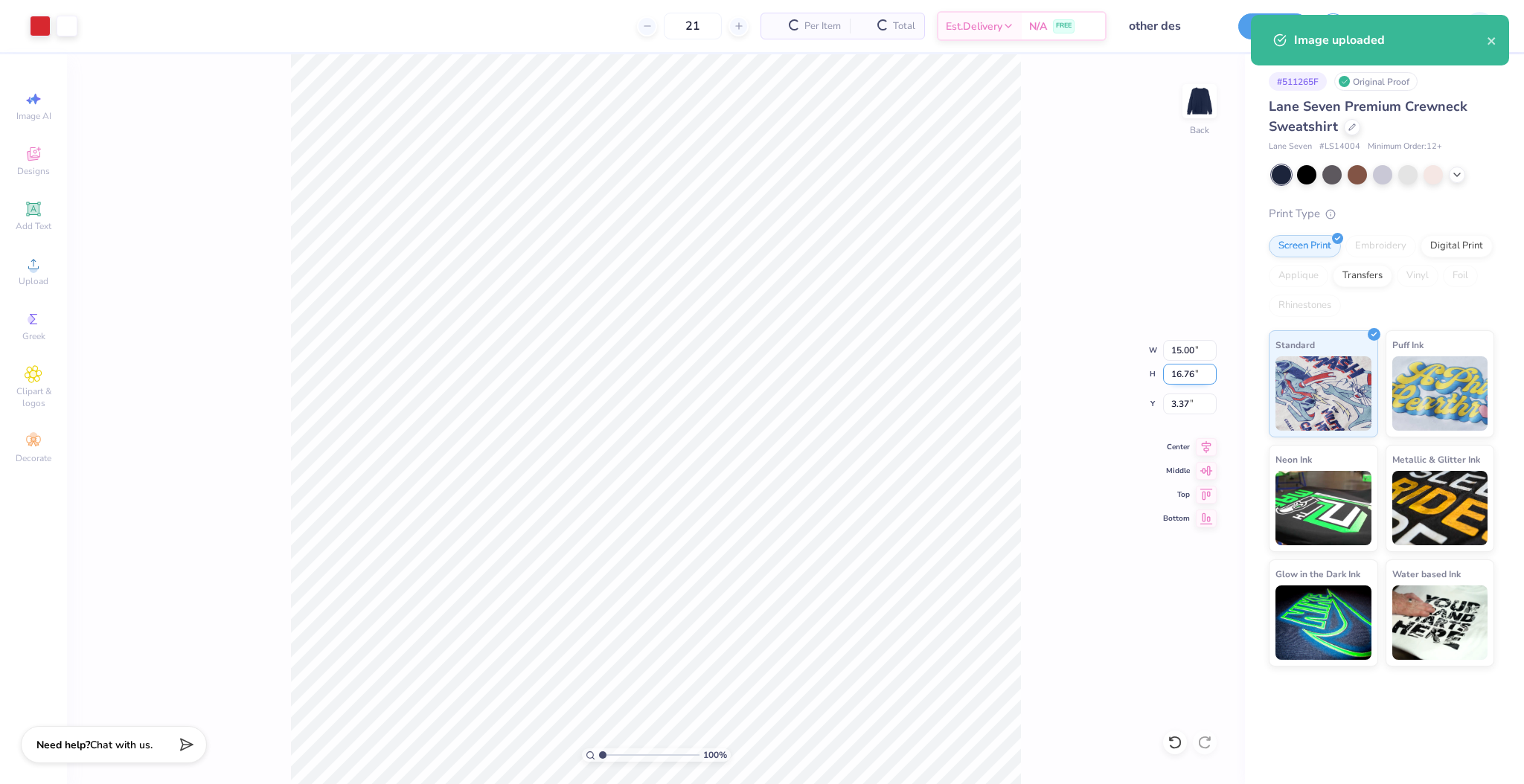
click at [1176, 374] on input "16.76" at bounding box center [1190, 375] width 54 height 21
type input "3.5"
type input "3.13"
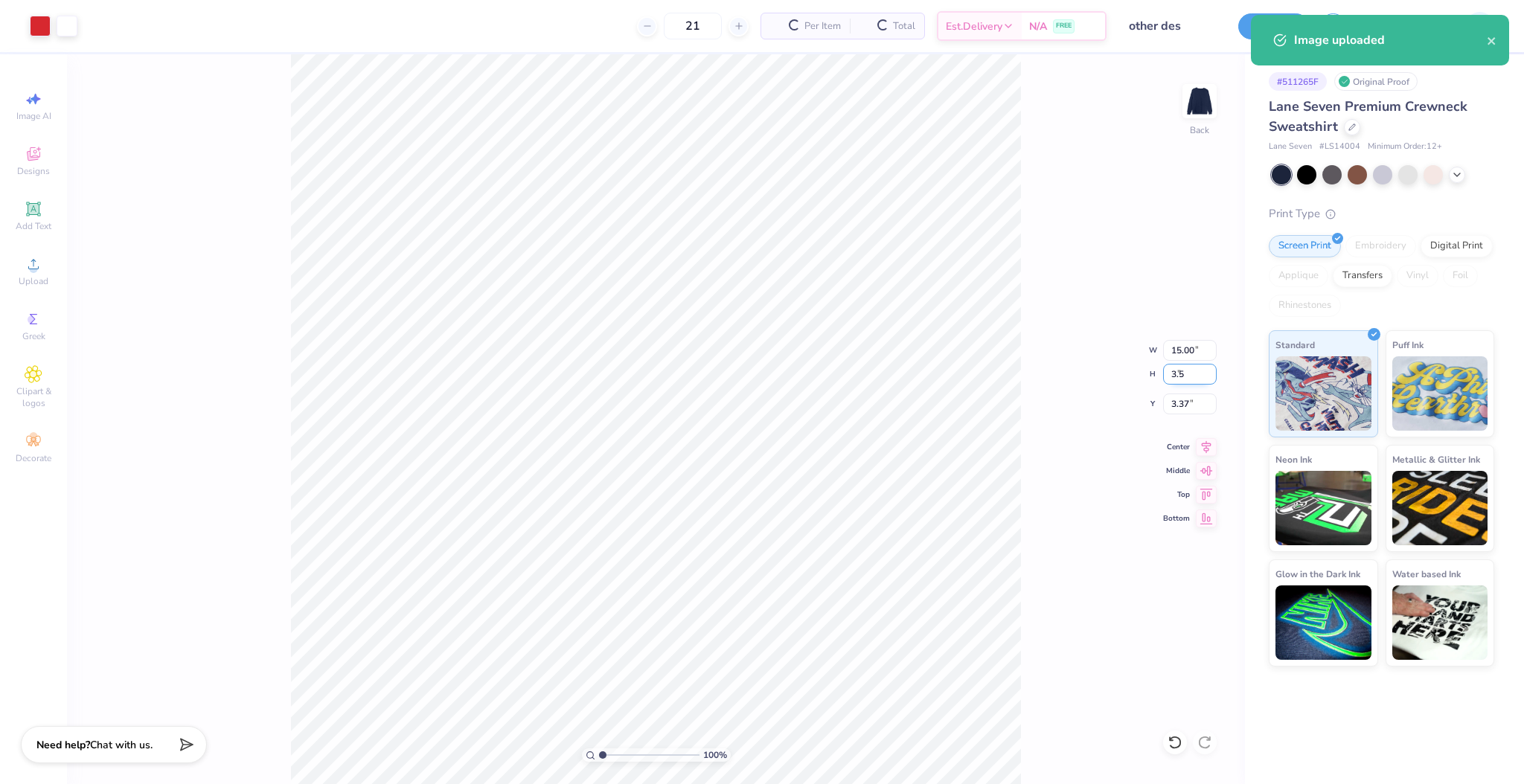
type input "3.50"
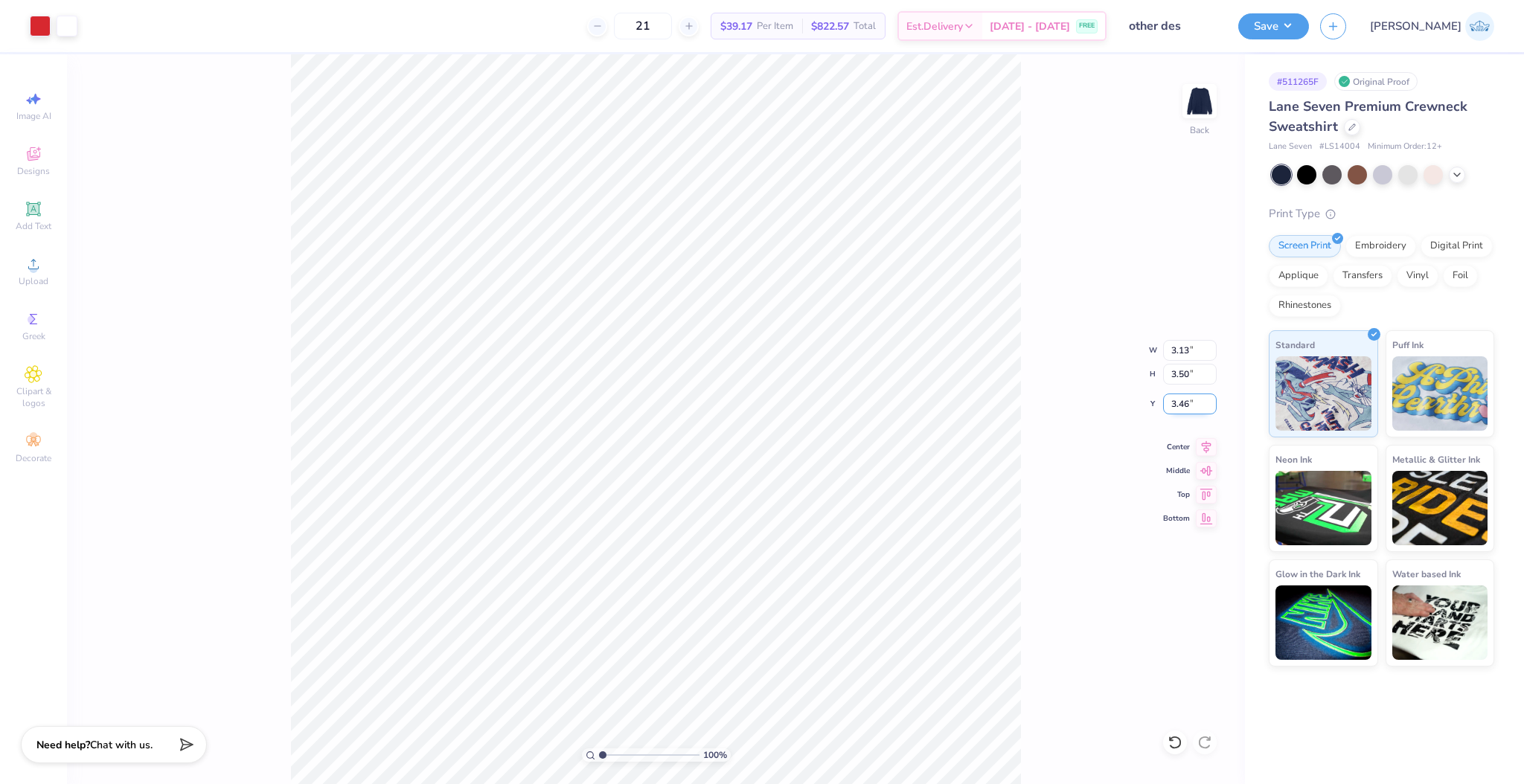
click at [1178, 408] on input "3.46" at bounding box center [1190, 404] width 54 height 21
type input "3.00"
click at [1309, 25] on button "Save" at bounding box center [1274, 24] width 71 height 26
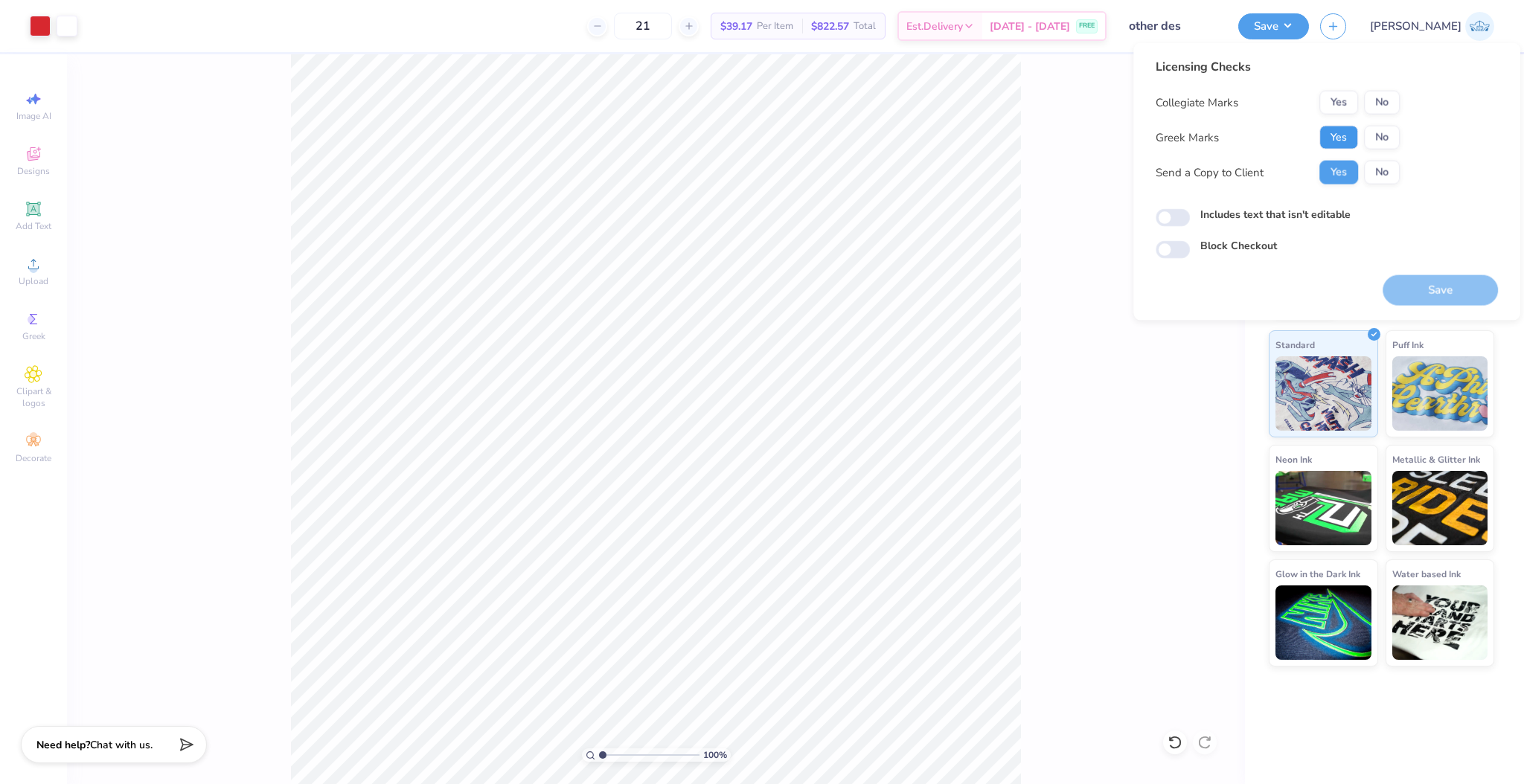
click at [1340, 128] on button "Yes" at bounding box center [1339, 137] width 38 height 24
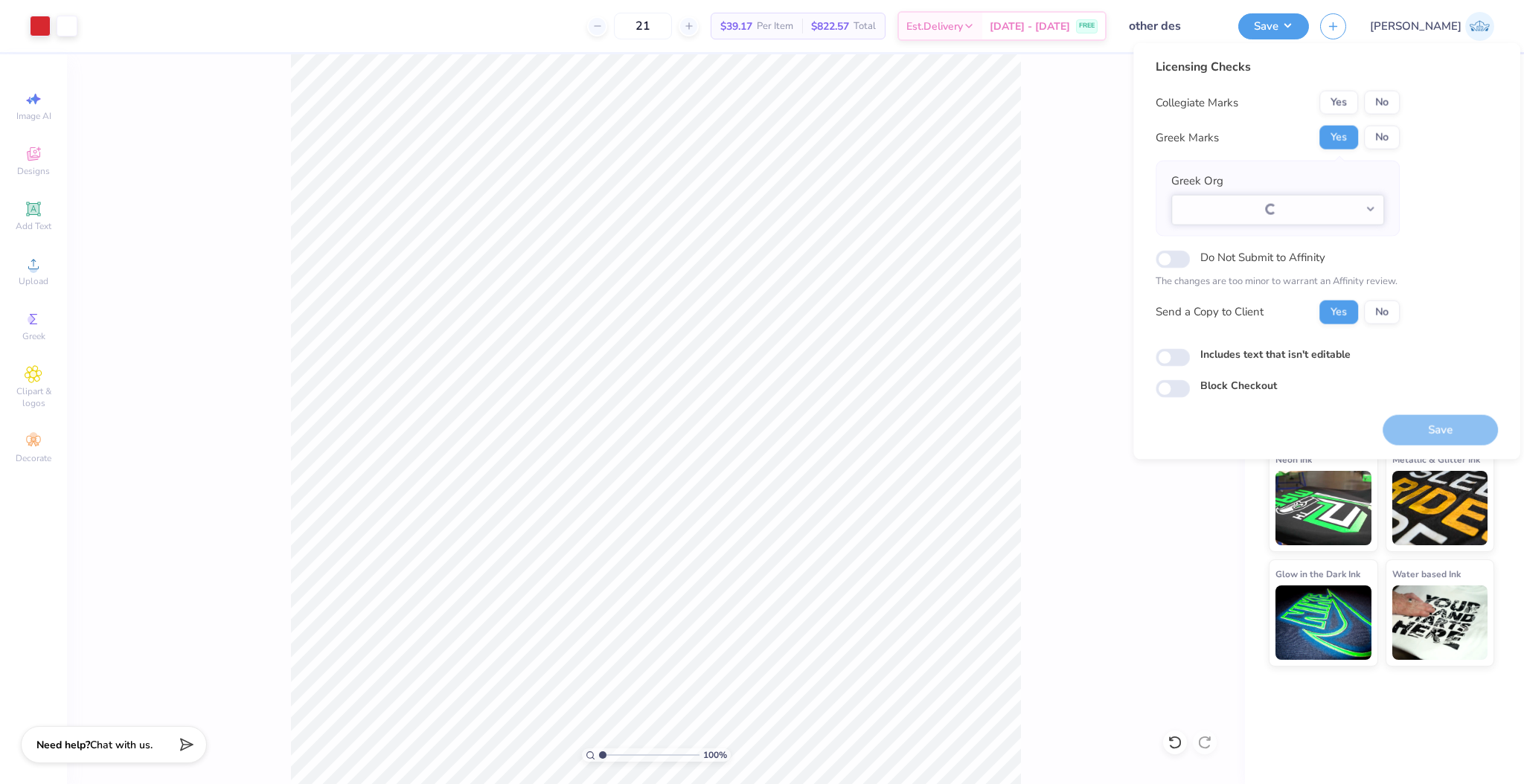
click at [1372, 115] on div "Collegiate Marks Yes No Greek Marks Yes No Greek Org Loading... Do Not Submit t…" at bounding box center [1278, 207] width 244 height 233
click at [1351, 104] on button "Yes" at bounding box center [1339, 102] width 38 height 24
click at [1381, 131] on button "No" at bounding box center [1381, 137] width 36 height 24
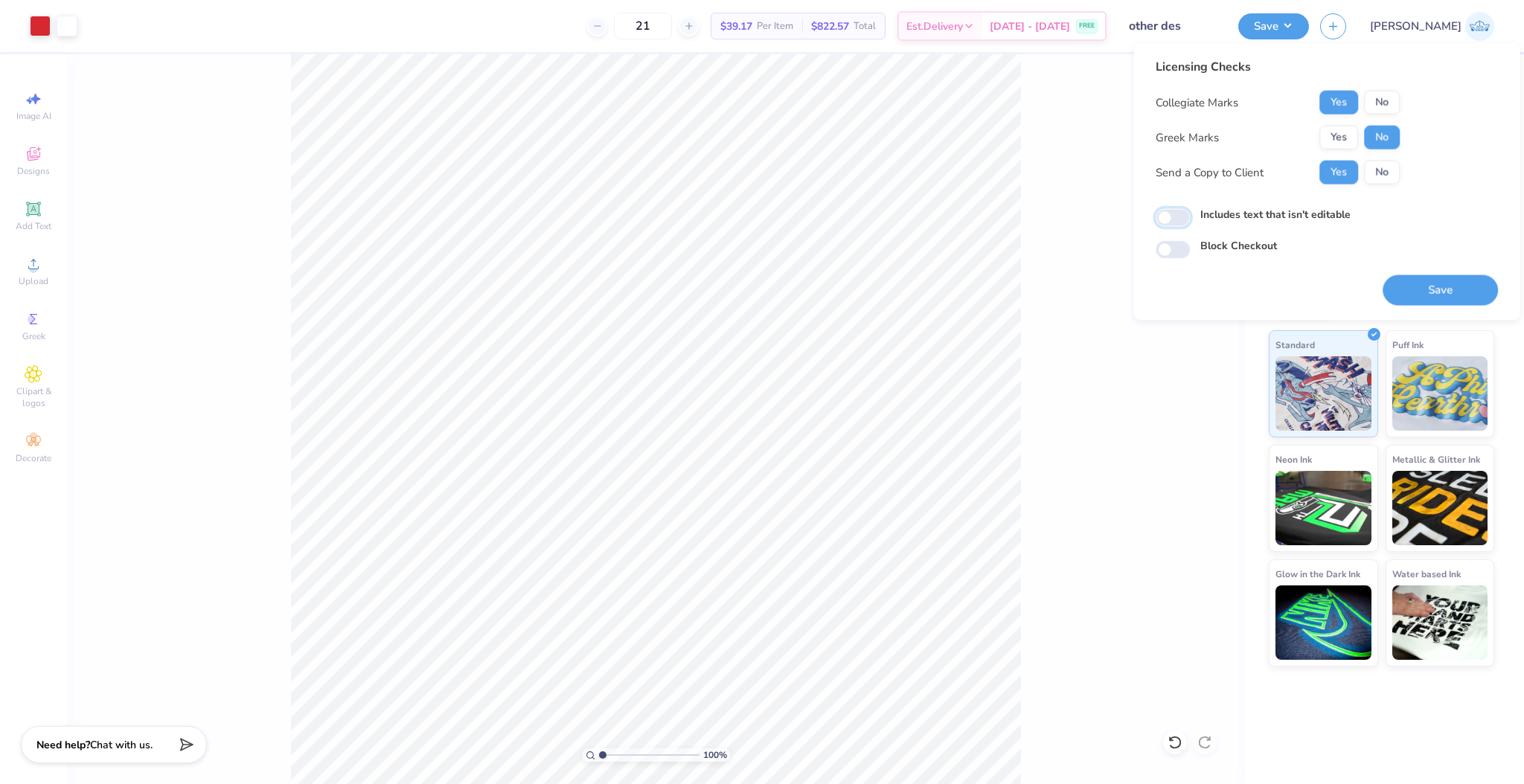
click at [1182, 215] on input "Includes text that isn't editable" at bounding box center [1173, 218] width 35 height 18
checkbox input "true"
click at [1415, 285] on button "Save" at bounding box center [1440, 291] width 115 height 31
